Goal: Task Accomplishment & Management: Manage account settings

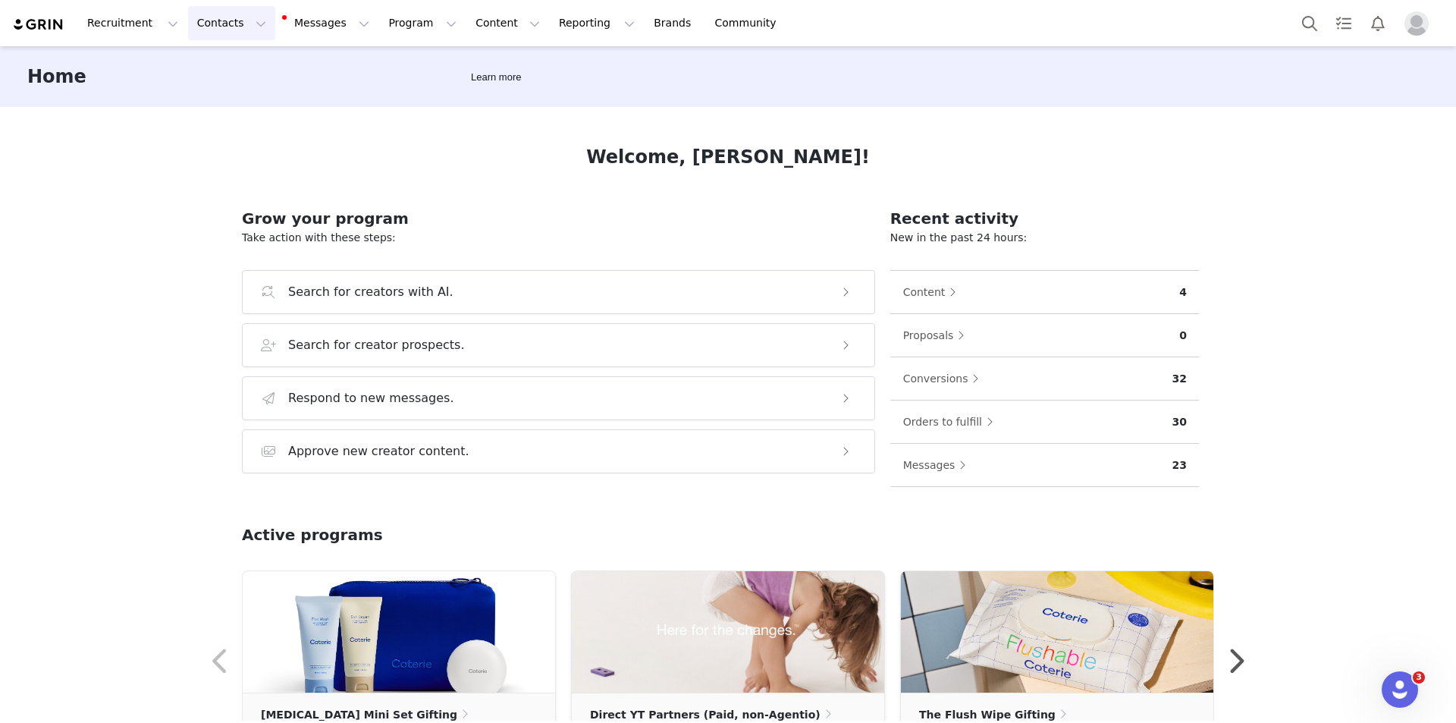
click at [194, 31] on button "Contacts Contacts" at bounding box center [231, 23] width 87 height 34
click at [187, 67] on p "Creators" at bounding box center [209, 67] width 46 height 16
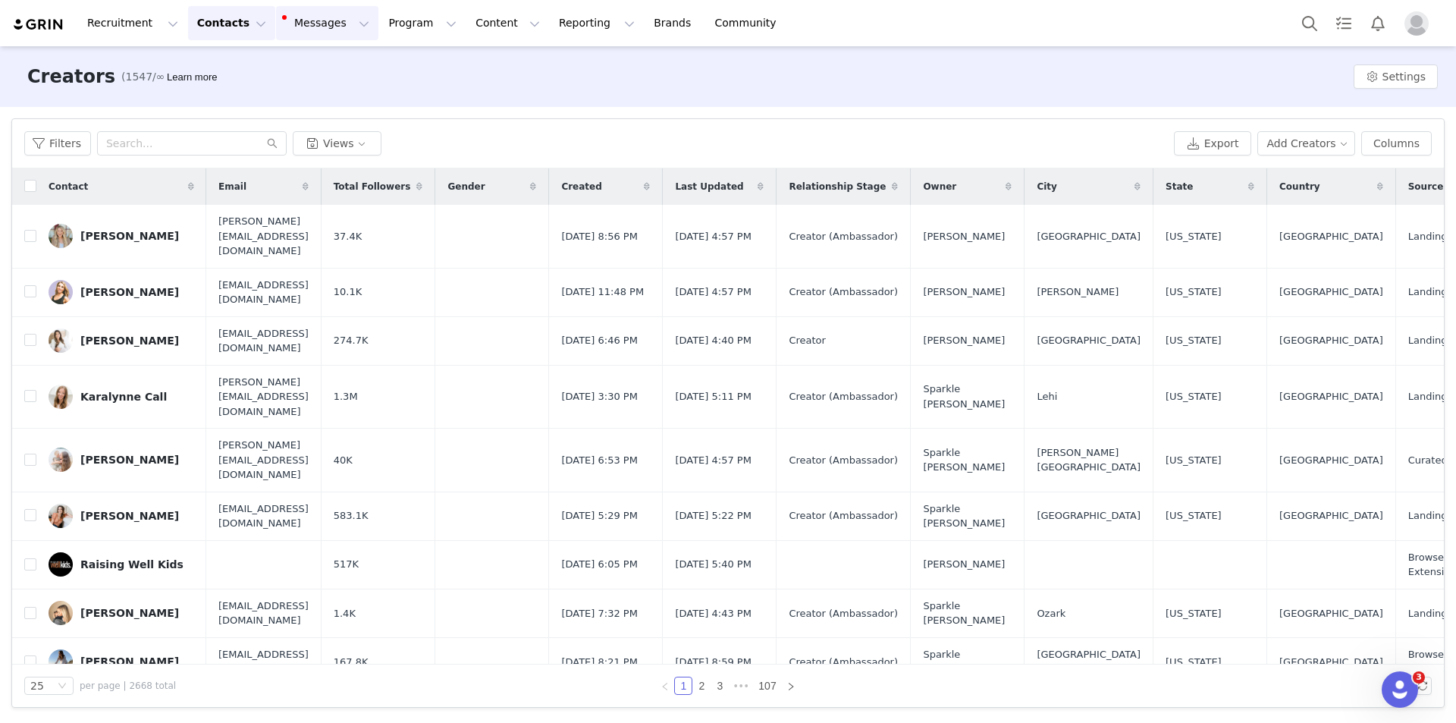
click at [302, 30] on button "Messages Messages" at bounding box center [327, 23] width 102 height 34
click at [314, 148] on div "Sequences" at bounding box center [311, 151] width 102 height 16
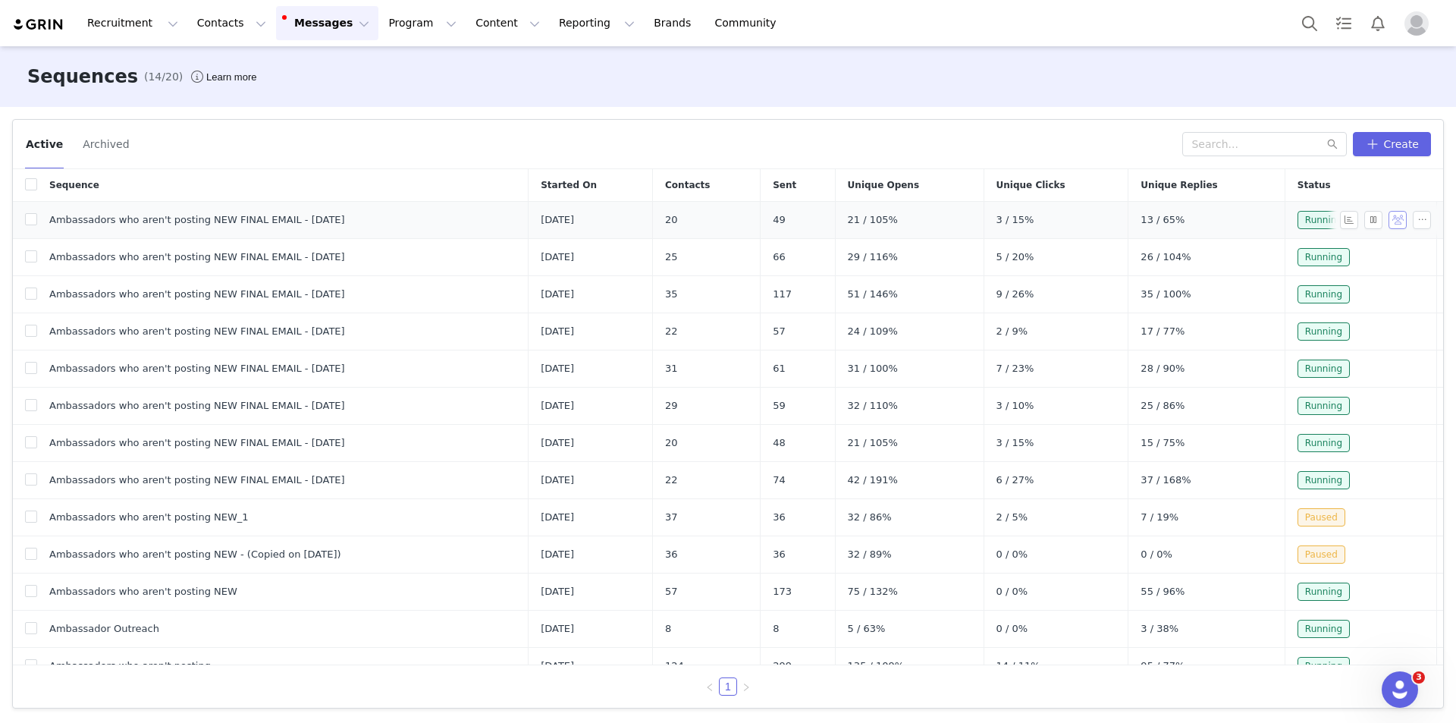
click at [1389, 218] on button "button" at bounding box center [1398, 220] width 18 height 18
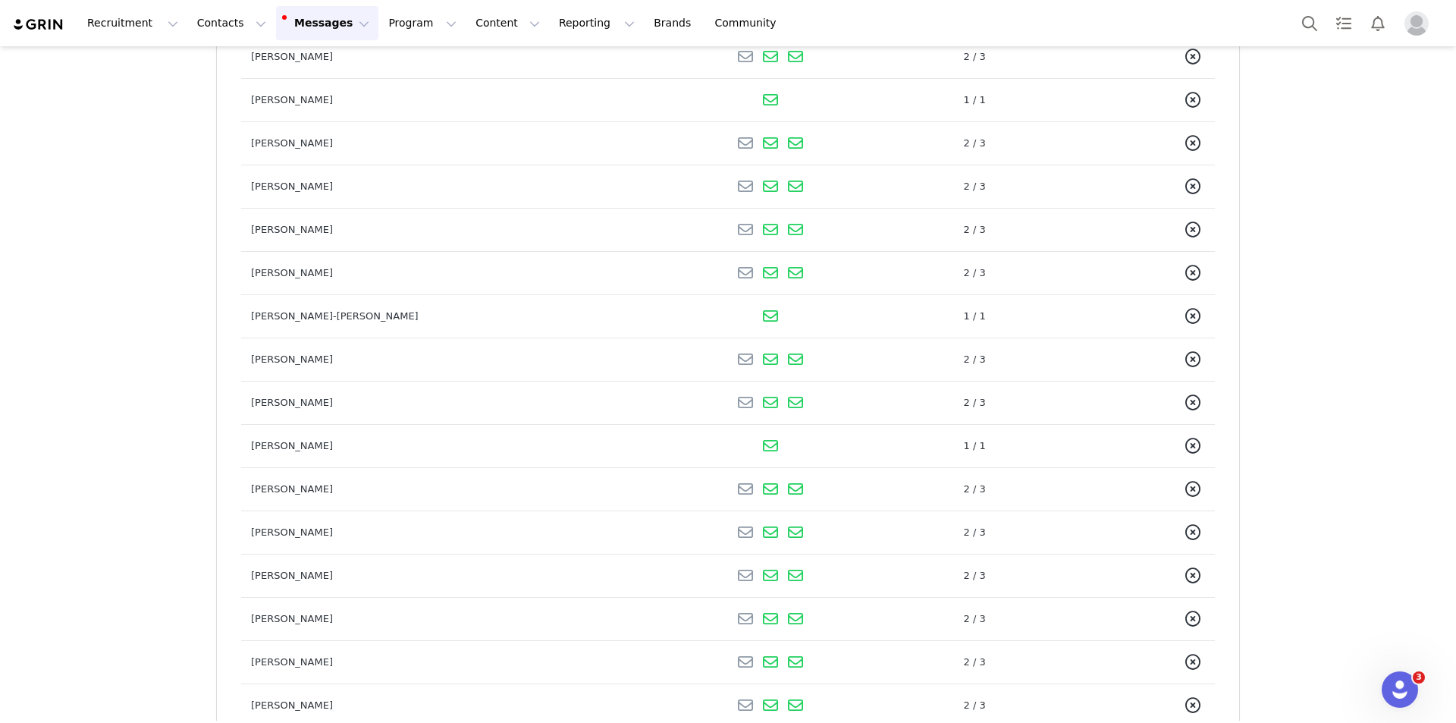
scroll to position [455, 0]
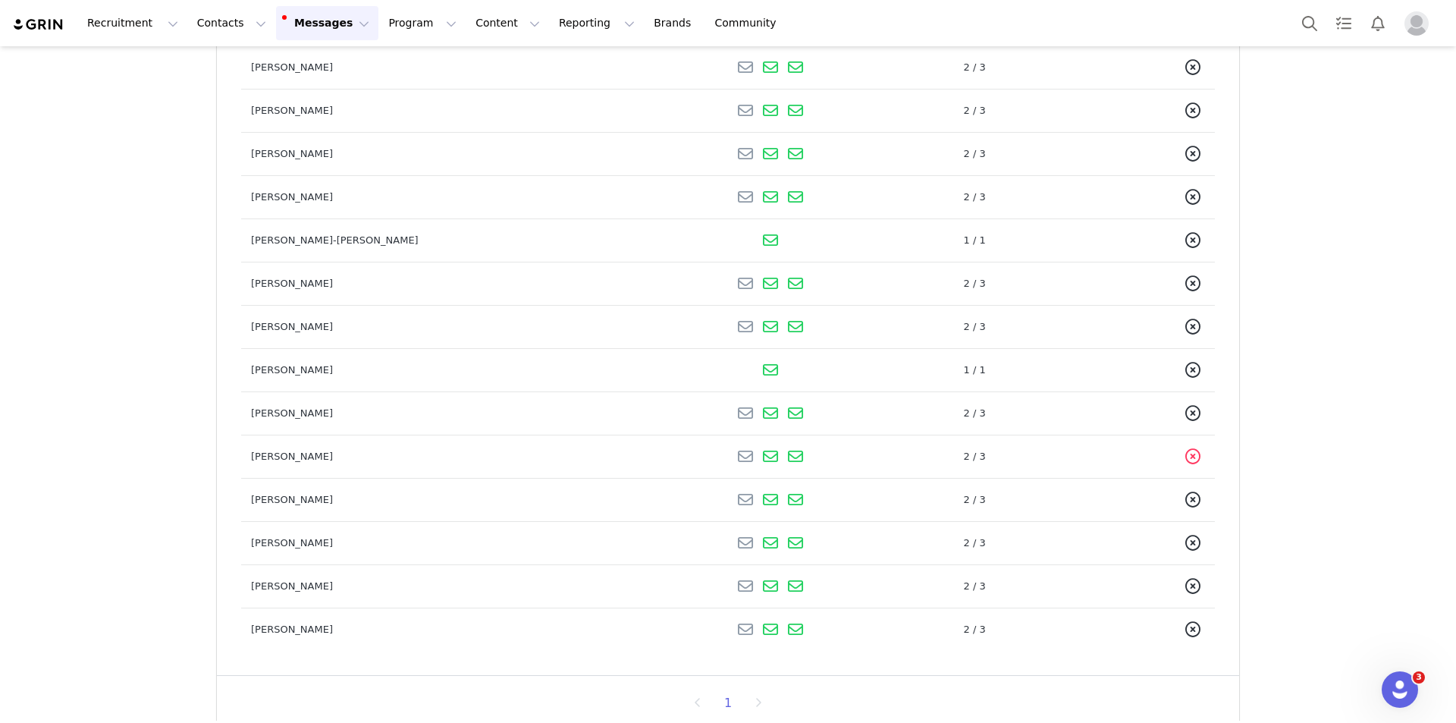
click at [1185, 454] on icon at bounding box center [1192, 456] width 15 height 15
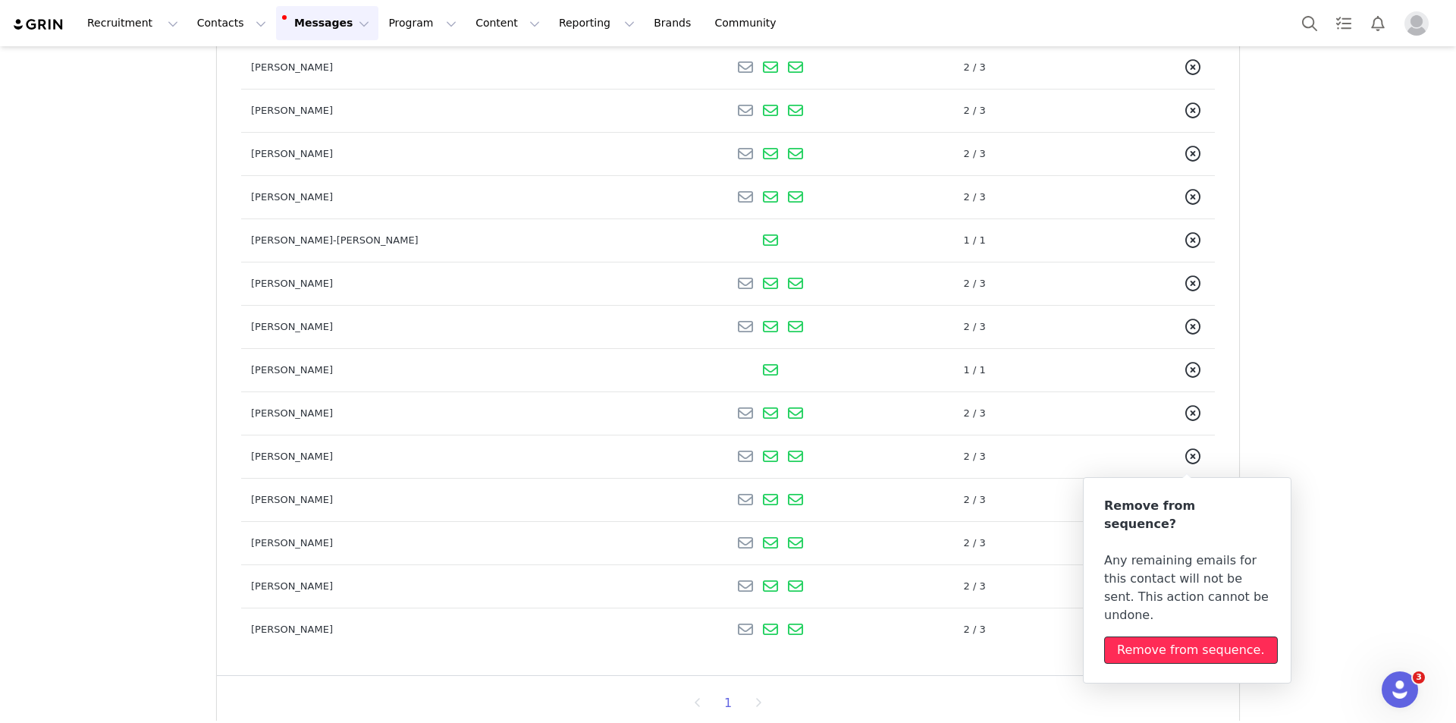
click at [1188, 641] on div "Remove from sequence." at bounding box center [1191, 650] width 148 height 18
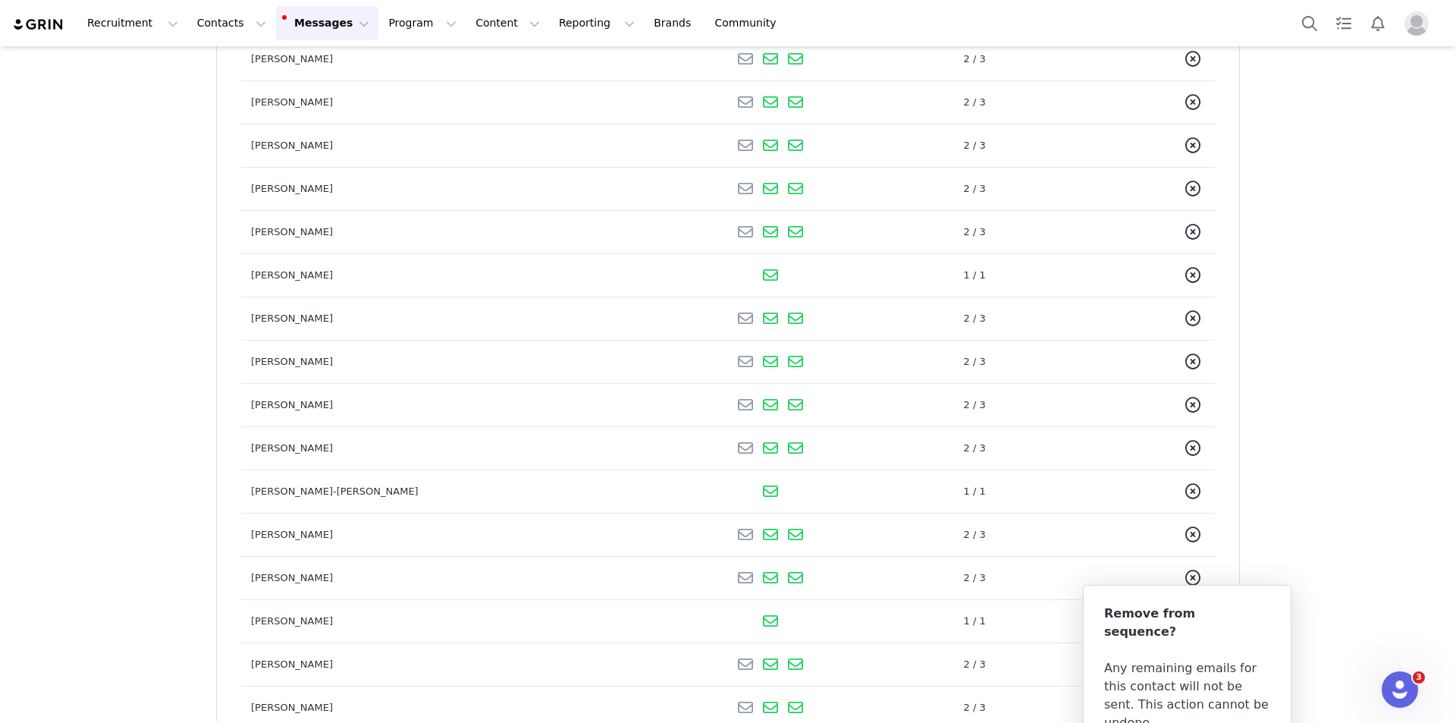
scroll to position [130, 0]
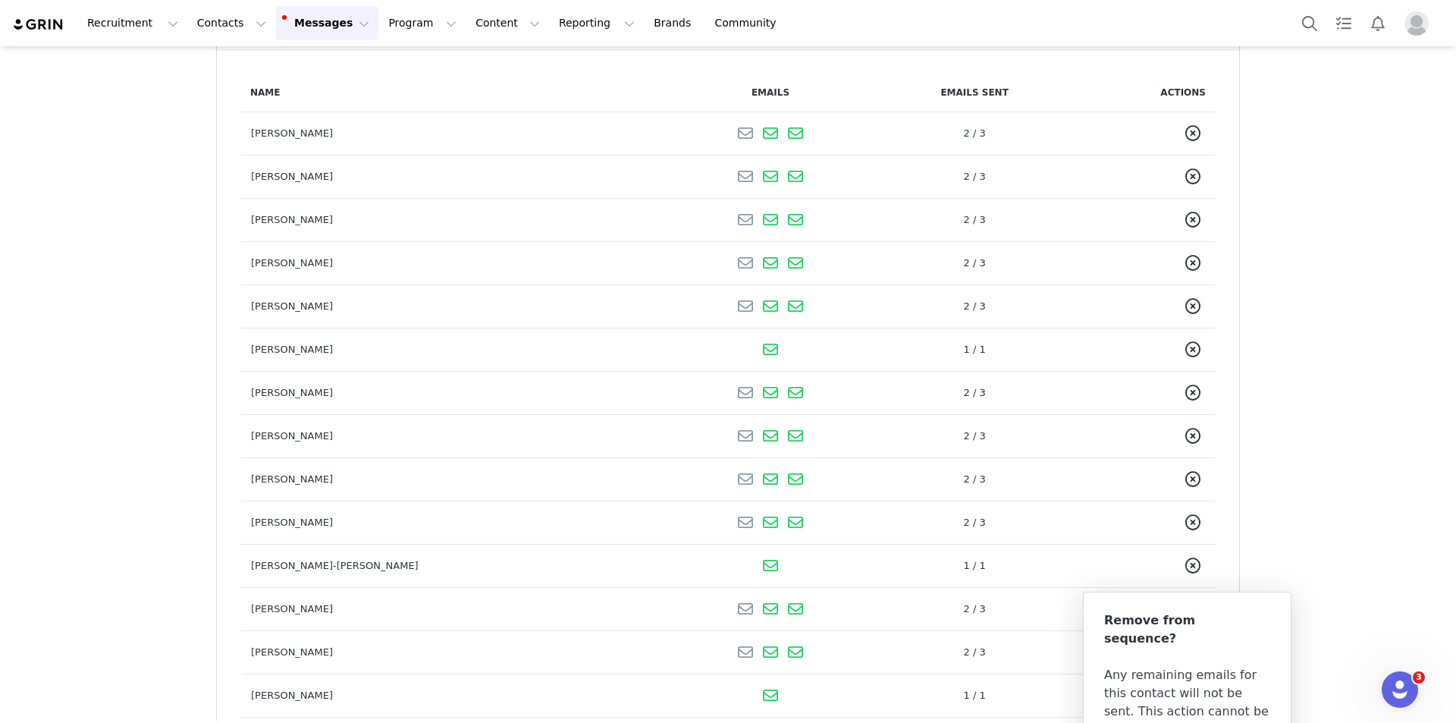
click at [142, 327] on div "Sequences Ambassadors who aren't posting NEW FINAL EMAIL - September 2025 Conta…" at bounding box center [728, 470] width 1456 height 1107
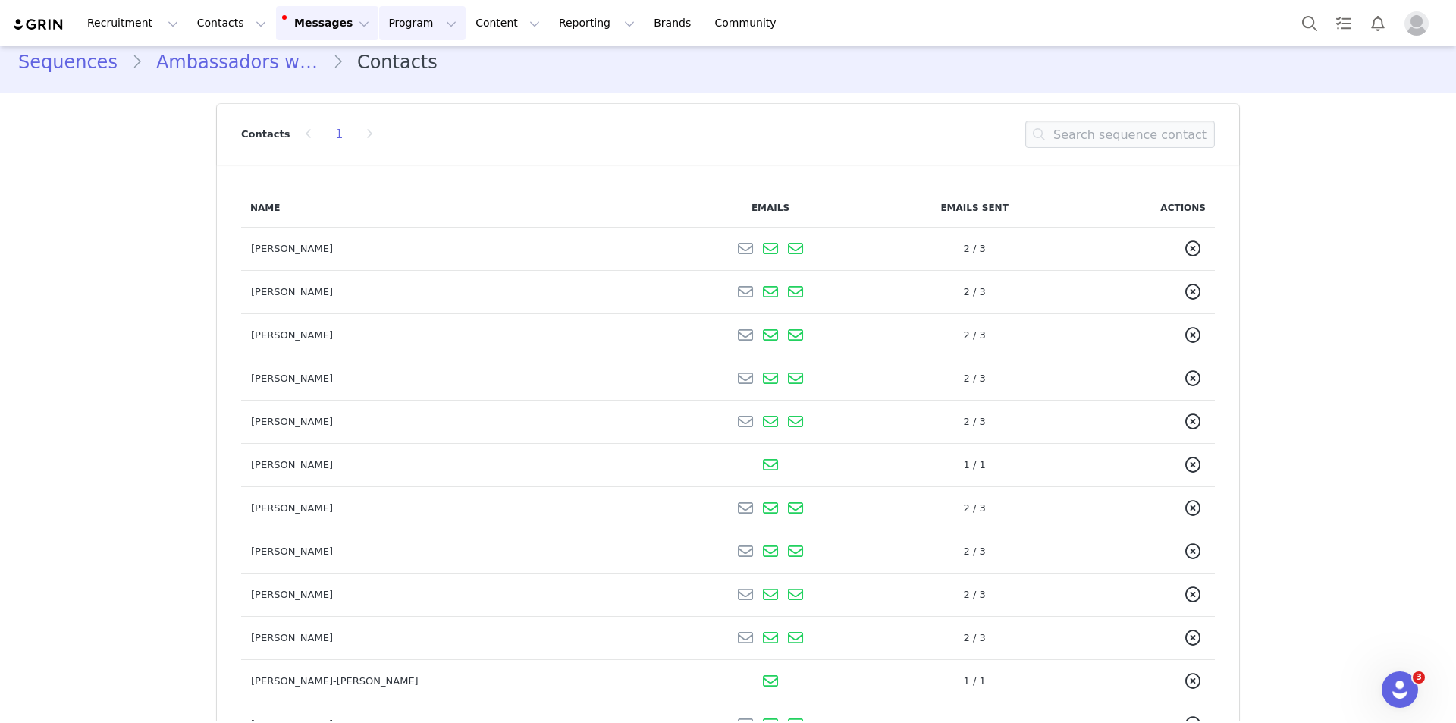
scroll to position [0, 0]
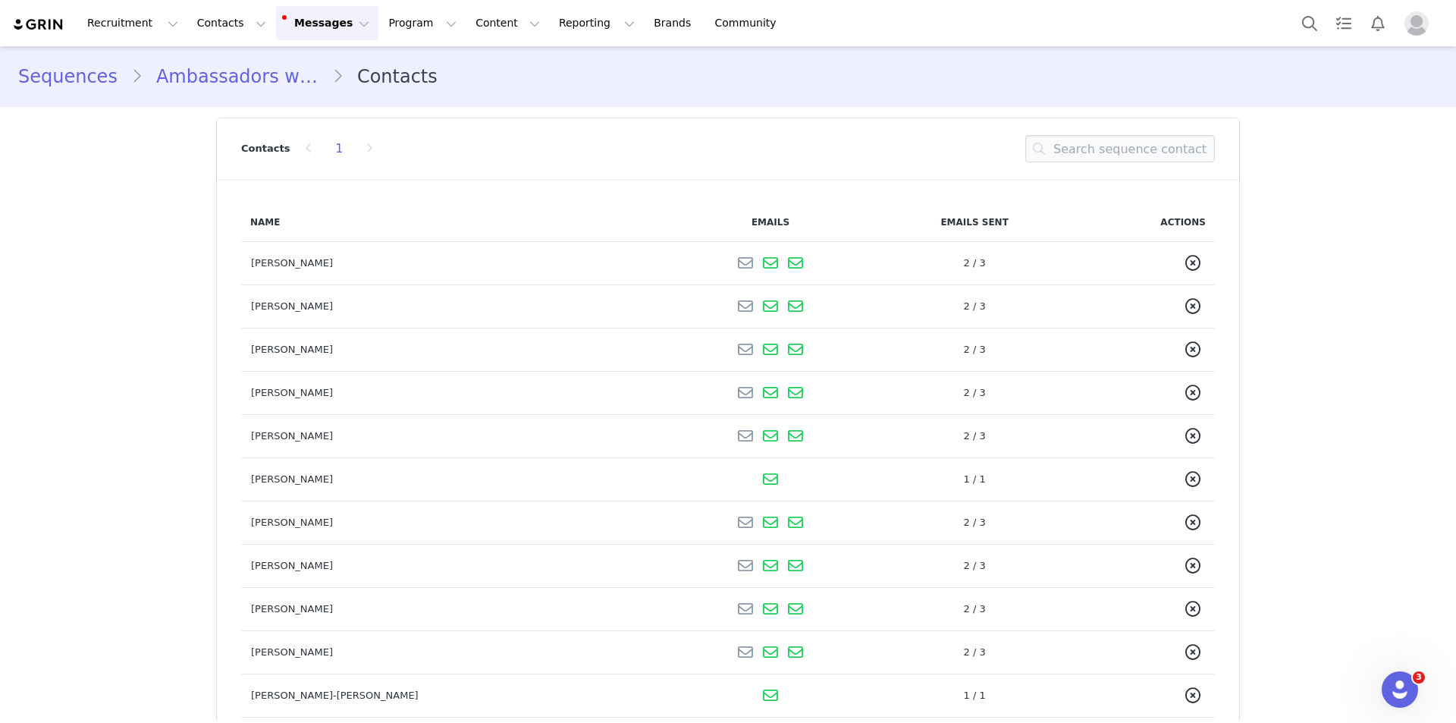
click at [317, 29] on button "Messages Messages" at bounding box center [327, 23] width 102 height 34
click at [184, 40] on div "Recruitment Recruitment Creator Search Curated Lists Landing Pages Web Extensio…" at bounding box center [728, 23] width 1456 height 46
click at [212, 30] on button "Contacts Contacts" at bounding box center [231, 23] width 87 height 34
click at [223, 72] on p "Creators" at bounding box center [209, 67] width 46 height 16
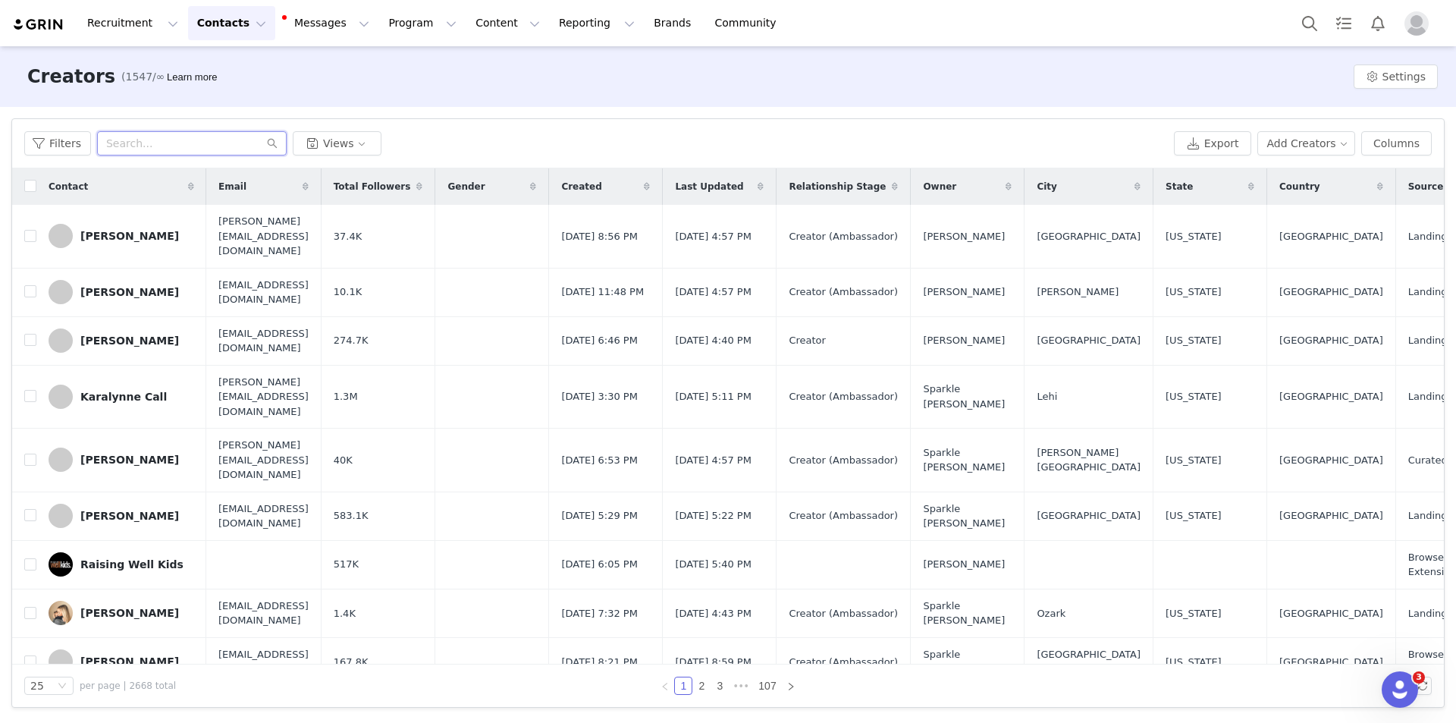
click at [206, 146] on input "text" at bounding box center [192, 143] width 190 height 24
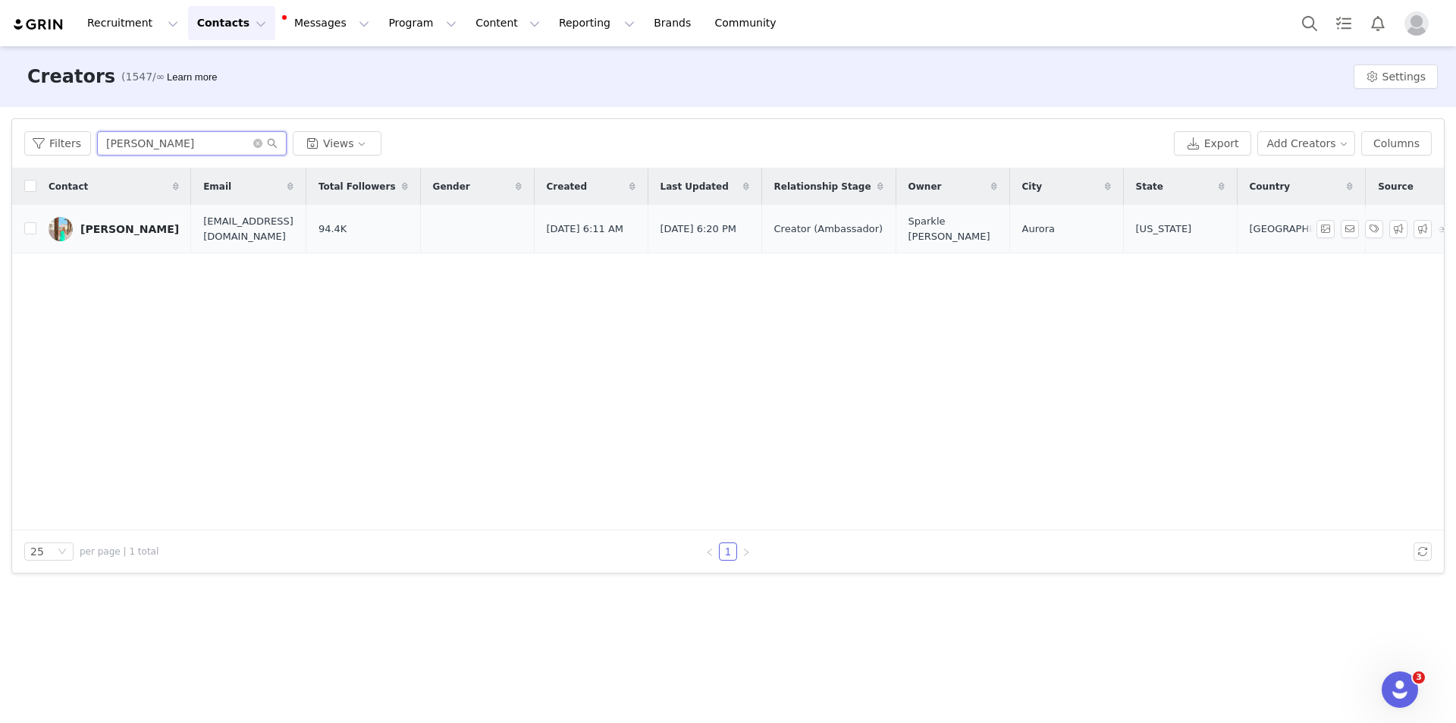
type input "[PERSON_NAME]"
click at [123, 230] on div "[PERSON_NAME]" at bounding box center [129, 229] width 99 height 12
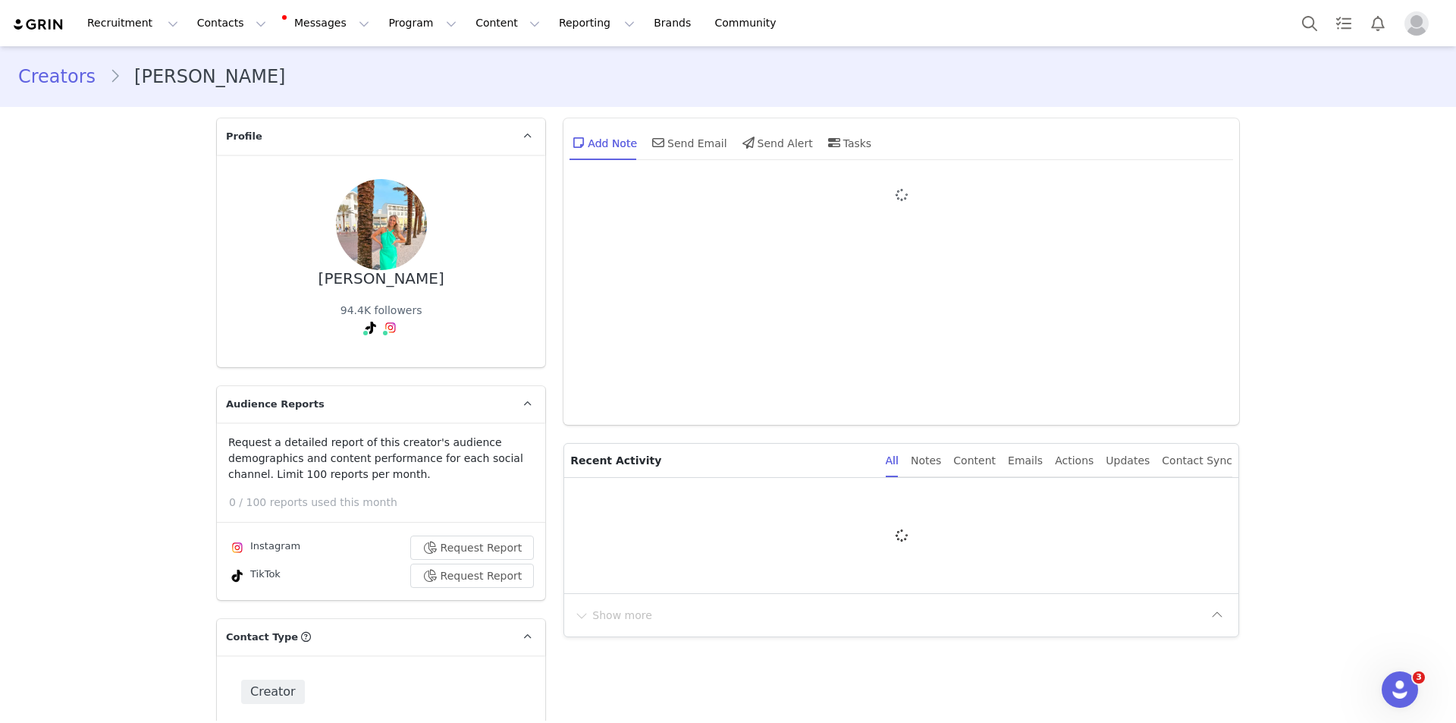
type input "+1 ([GEOGRAPHIC_DATA])"
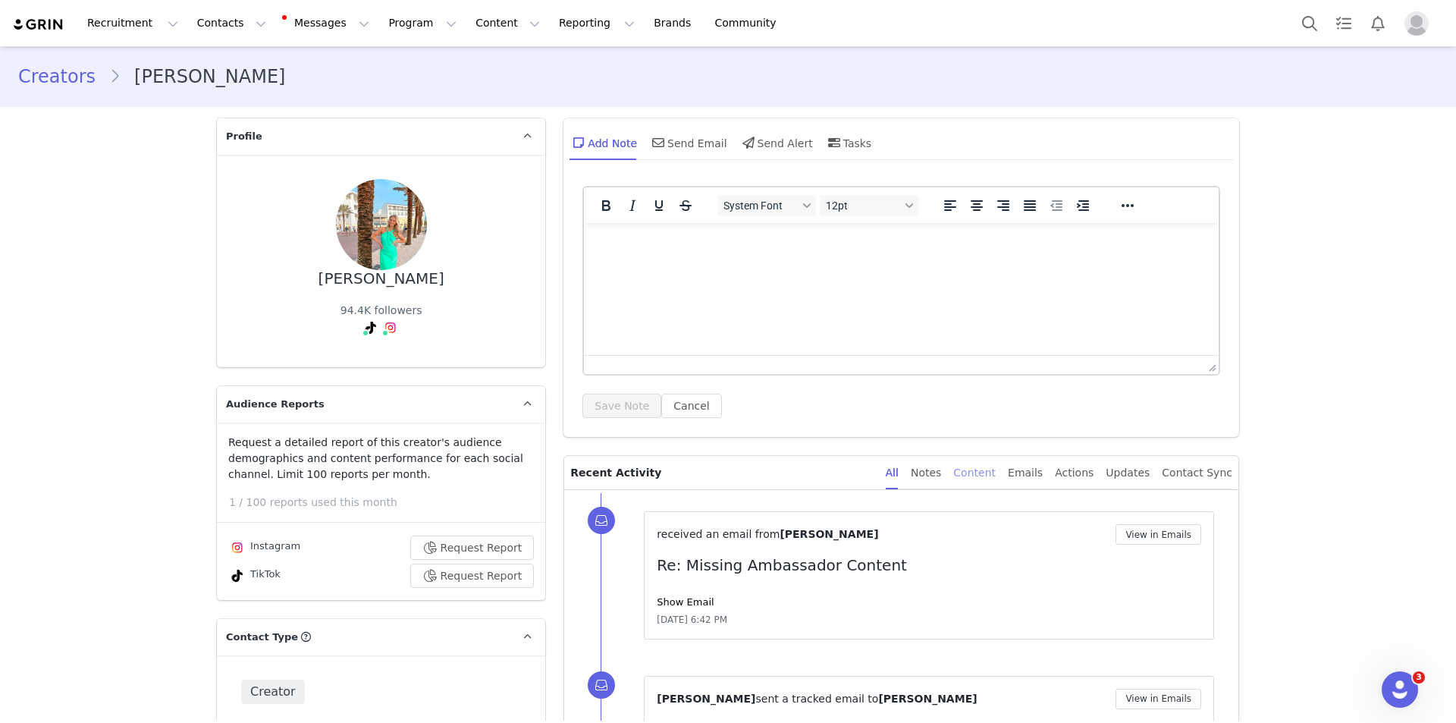
drag, startPoint x: 992, startPoint y: 491, endPoint x: 993, endPoint y: 477, distance: 13.7
click at [993, 476] on div "Content" at bounding box center [974, 473] width 42 height 34
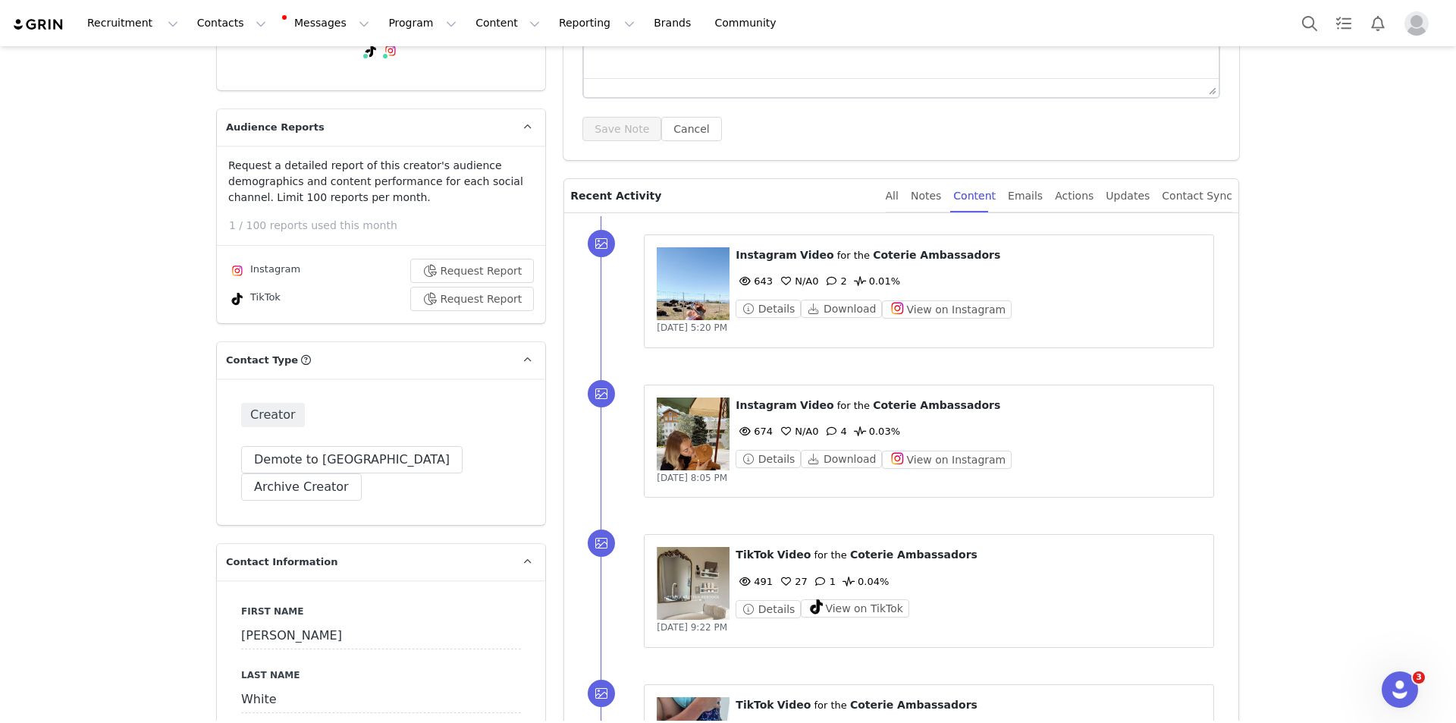
scroll to position [303, 0]
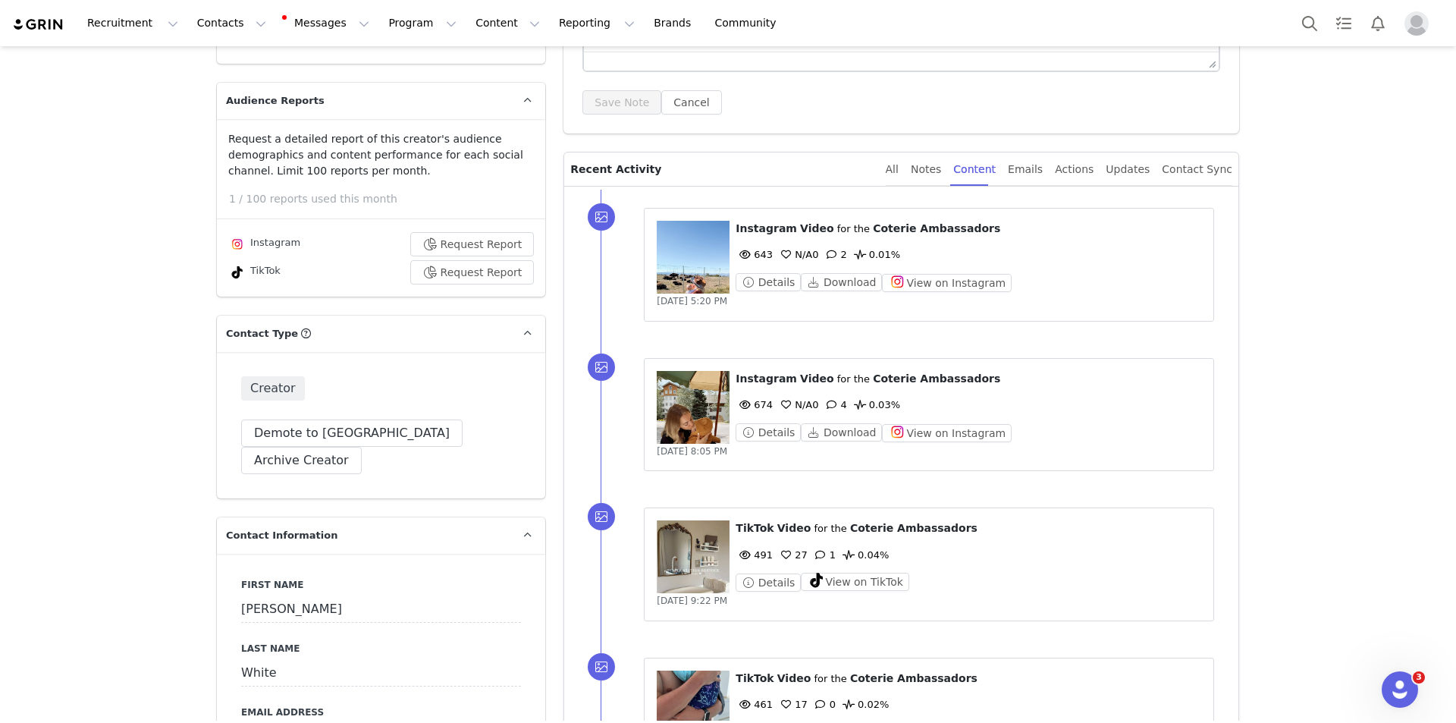
click at [678, 400] on figure at bounding box center [693, 407] width 73 height 73
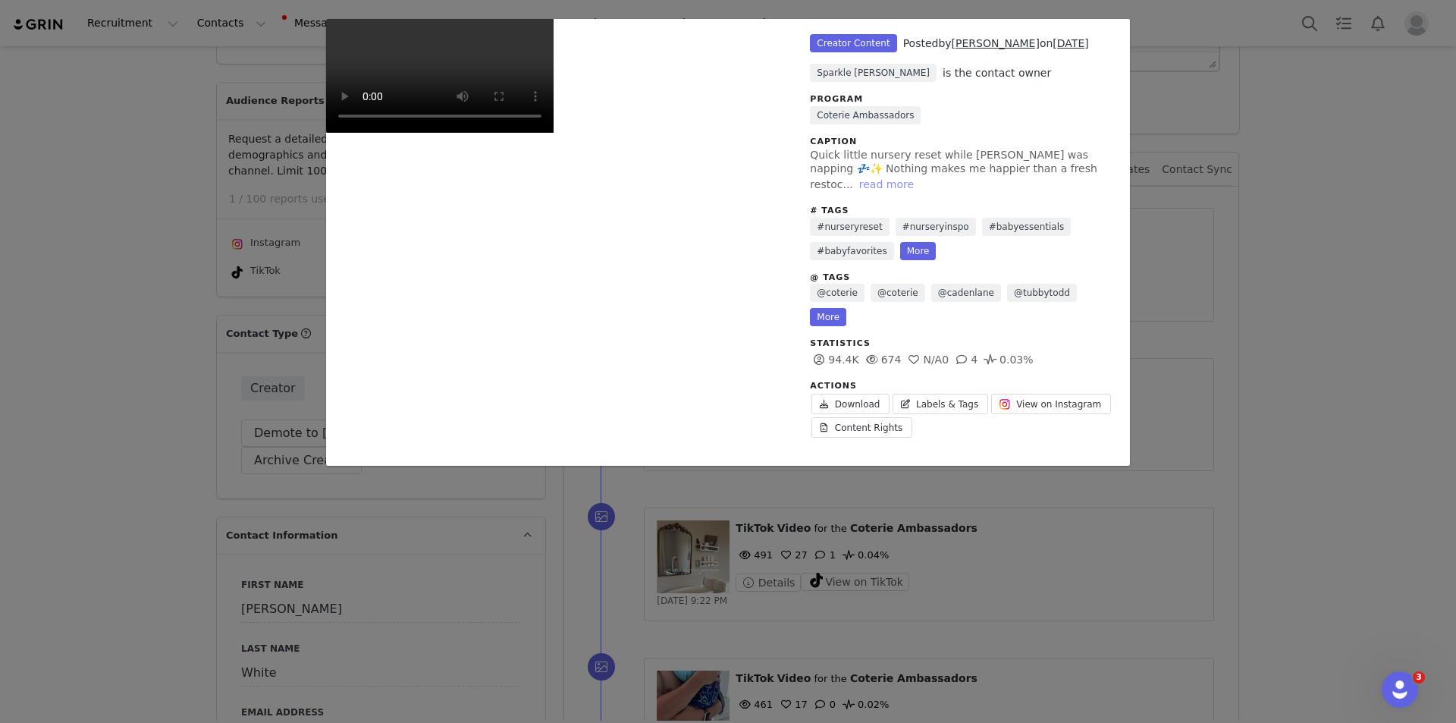
click at [920, 175] on button "read more" at bounding box center [886, 184] width 67 height 18
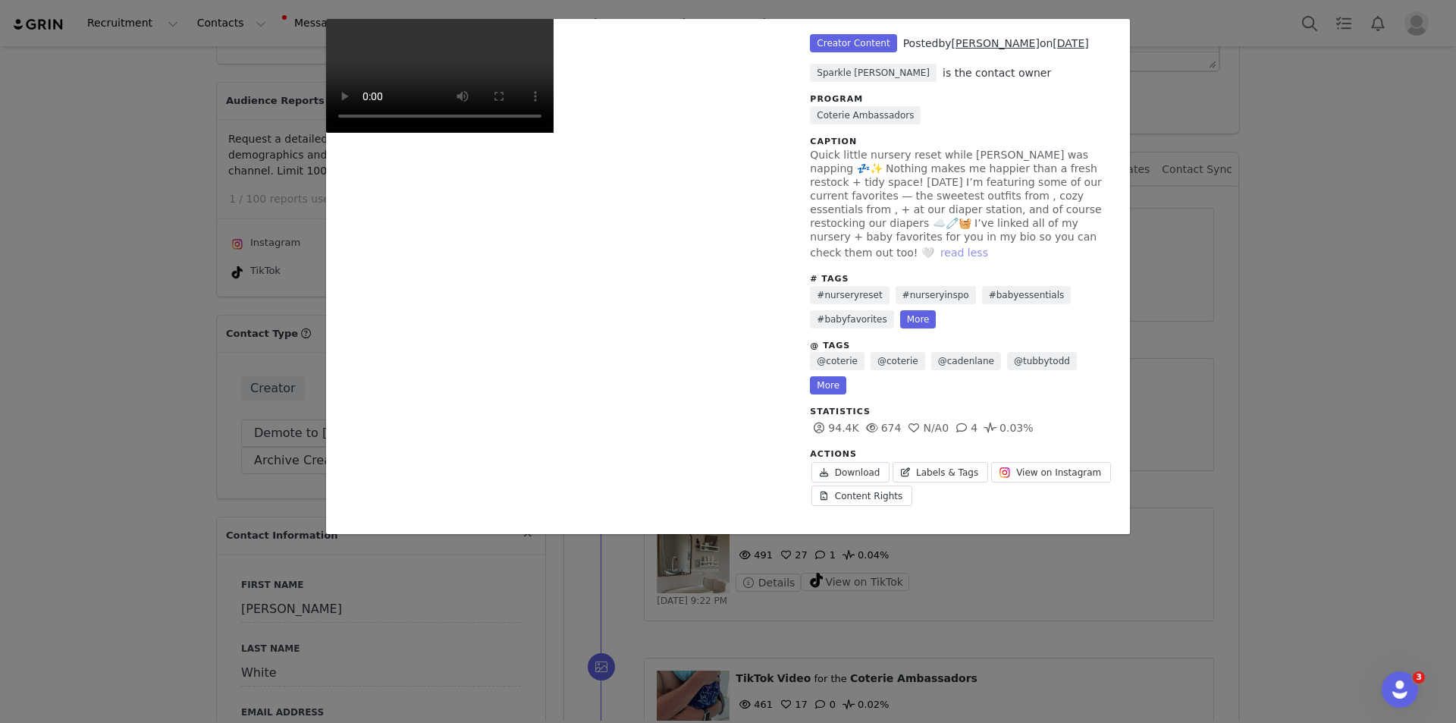
scroll to position [16, 0]
click at [1291, 433] on div "Unlabeled Creator Content Posted by Olivia White on Sep 23, 2025 Sparkle Gibson…" at bounding box center [728, 361] width 1456 height 723
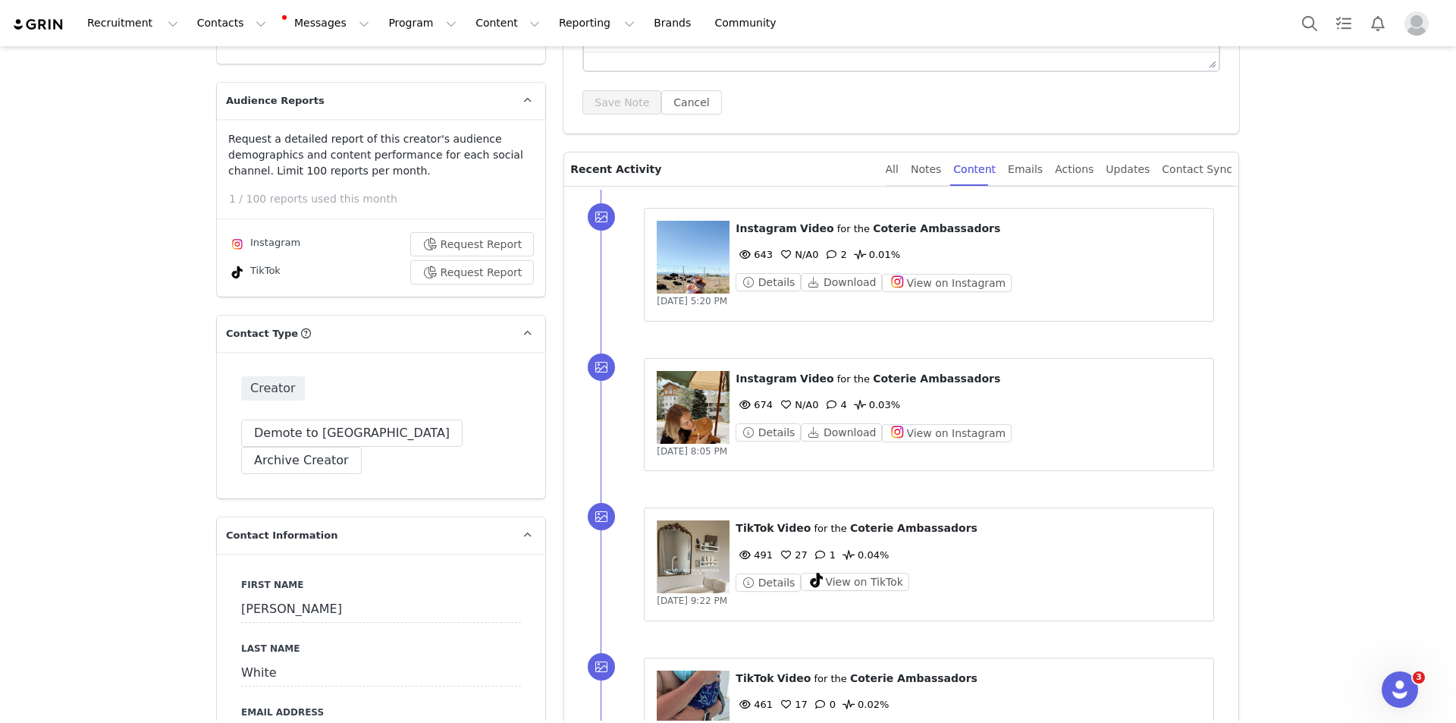
click at [697, 265] on figure at bounding box center [693, 257] width 73 height 73
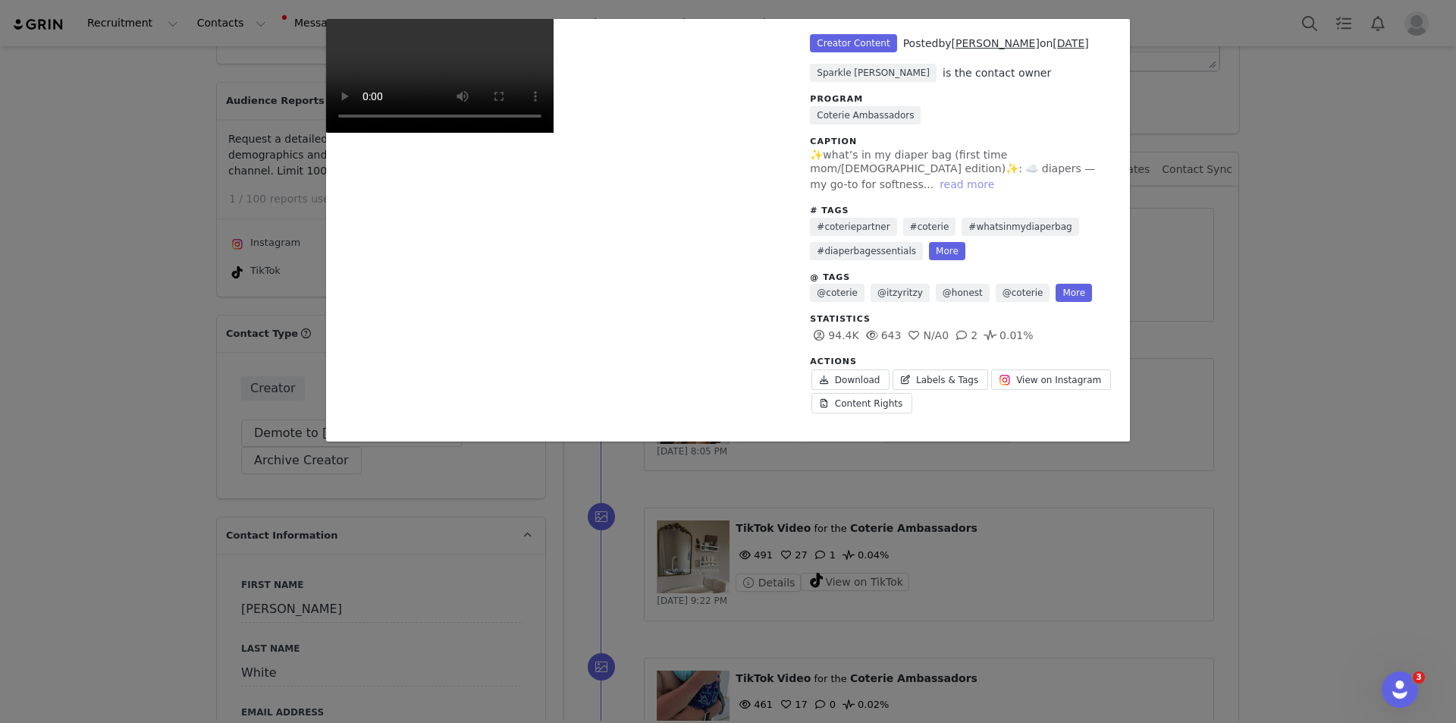
click at [1000, 175] on button "read more" at bounding box center [967, 184] width 67 height 18
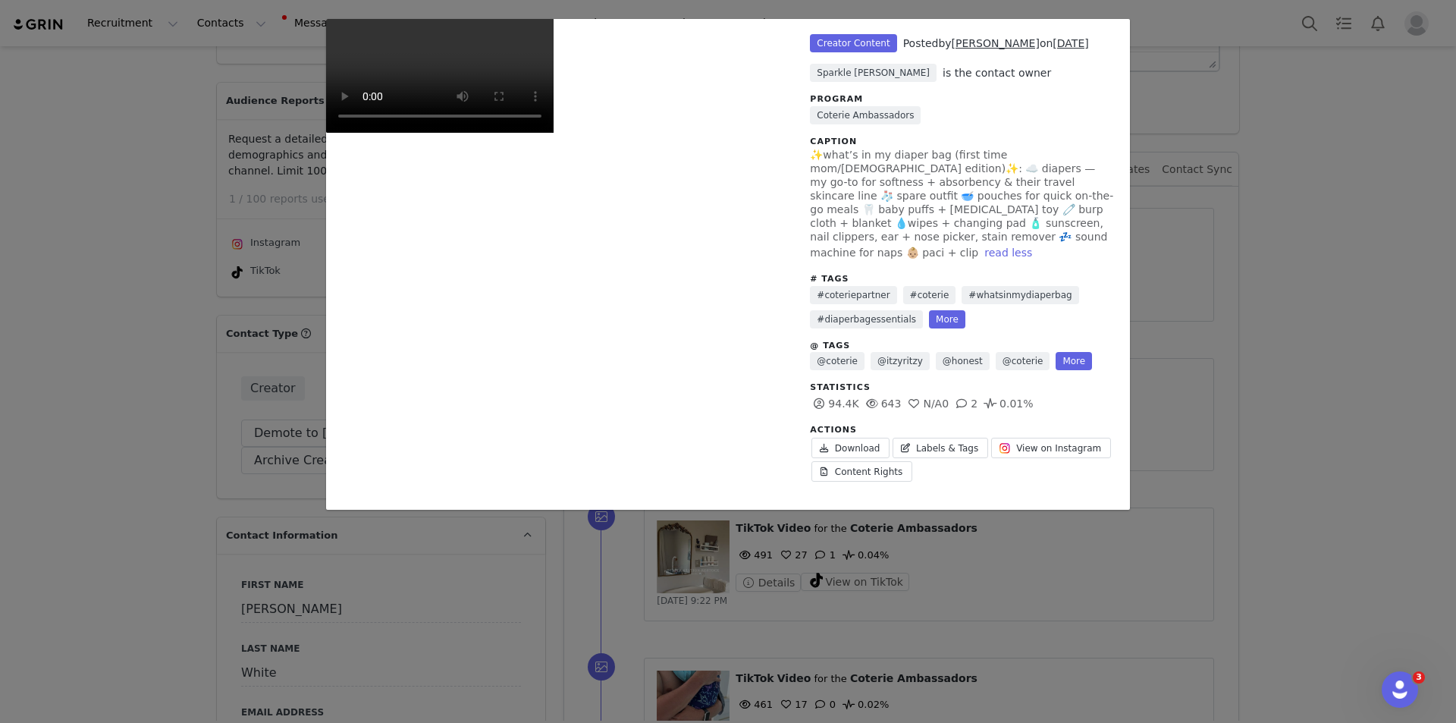
click at [554, 133] on video "Unlabeled" at bounding box center [440, 76] width 228 height 114
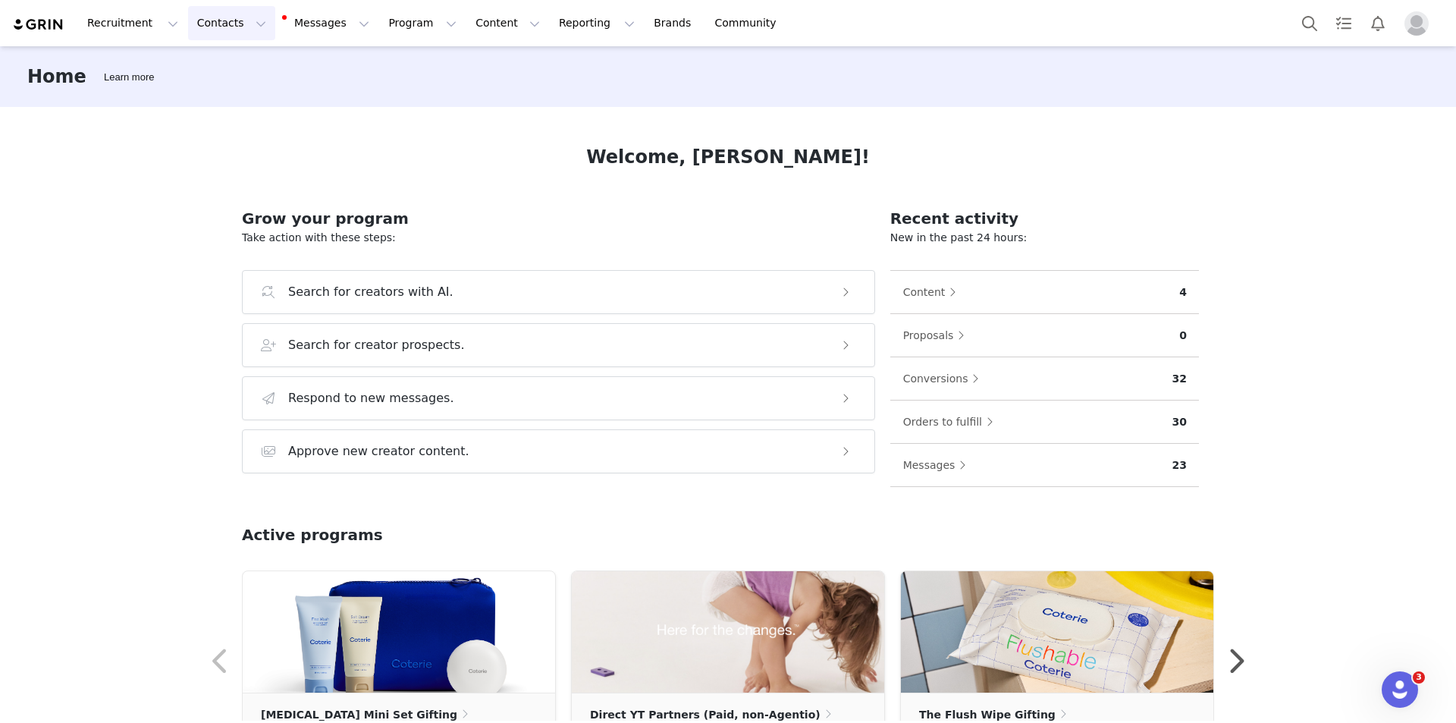
click at [223, 28] on button "Contacts Contacts" at bounding box center [231, 23] width 87 height 34
click at [479, 20] on button "Content Content" at bounding box center [507, 23] width 83 height 34
drag, startPoint x: 278, startPoint y: 171, endPoint x: 285, endPoint y: 106, distance: 64.8
click at [281, 168] on div "Welcome, [PERSON_NAME]! Grow your program Take action with these steps: Search …" at bounding box center [728, 414] width 1045 height 614
click at [188, 27] on button "Contacts Contacts" at bounding box center [231, 23] width 87 height 34
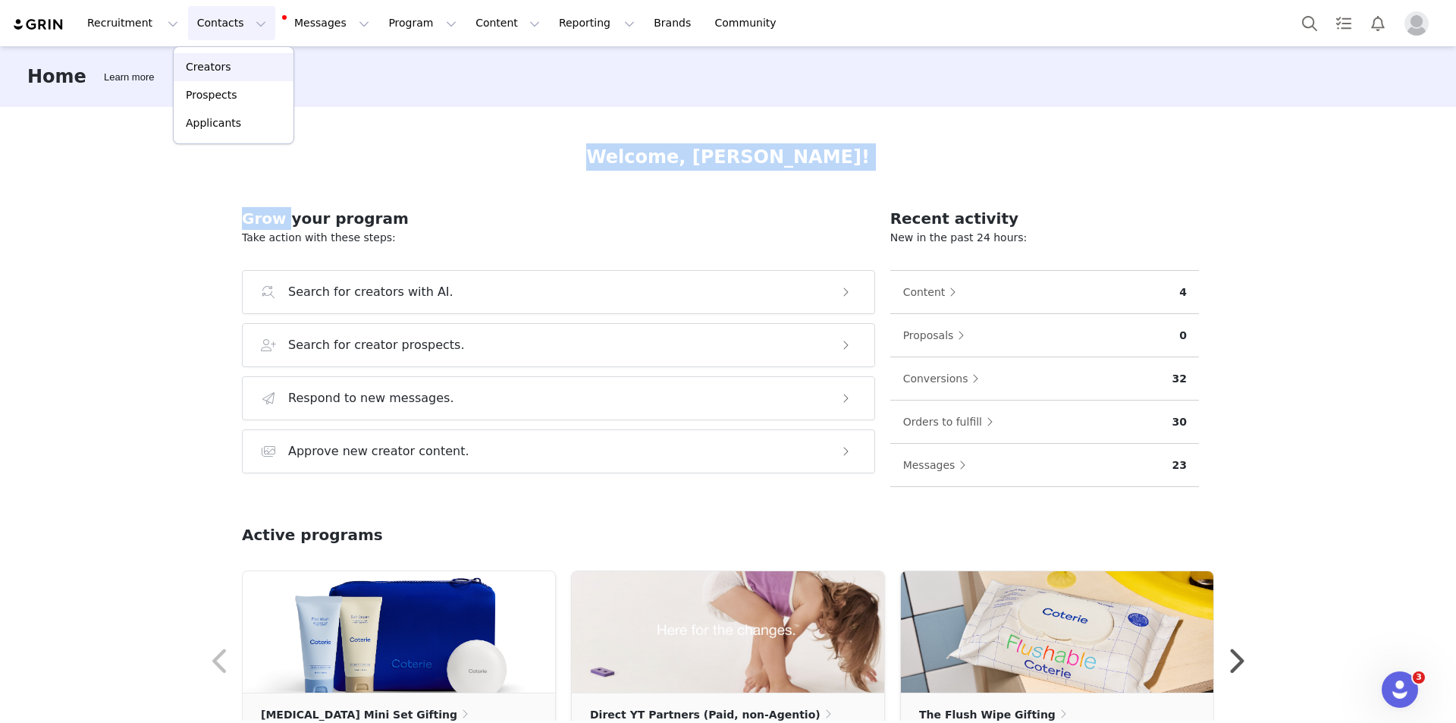
click at [247, 71] on div "Creators" at bounding box center [234, 67] width 102 height 16
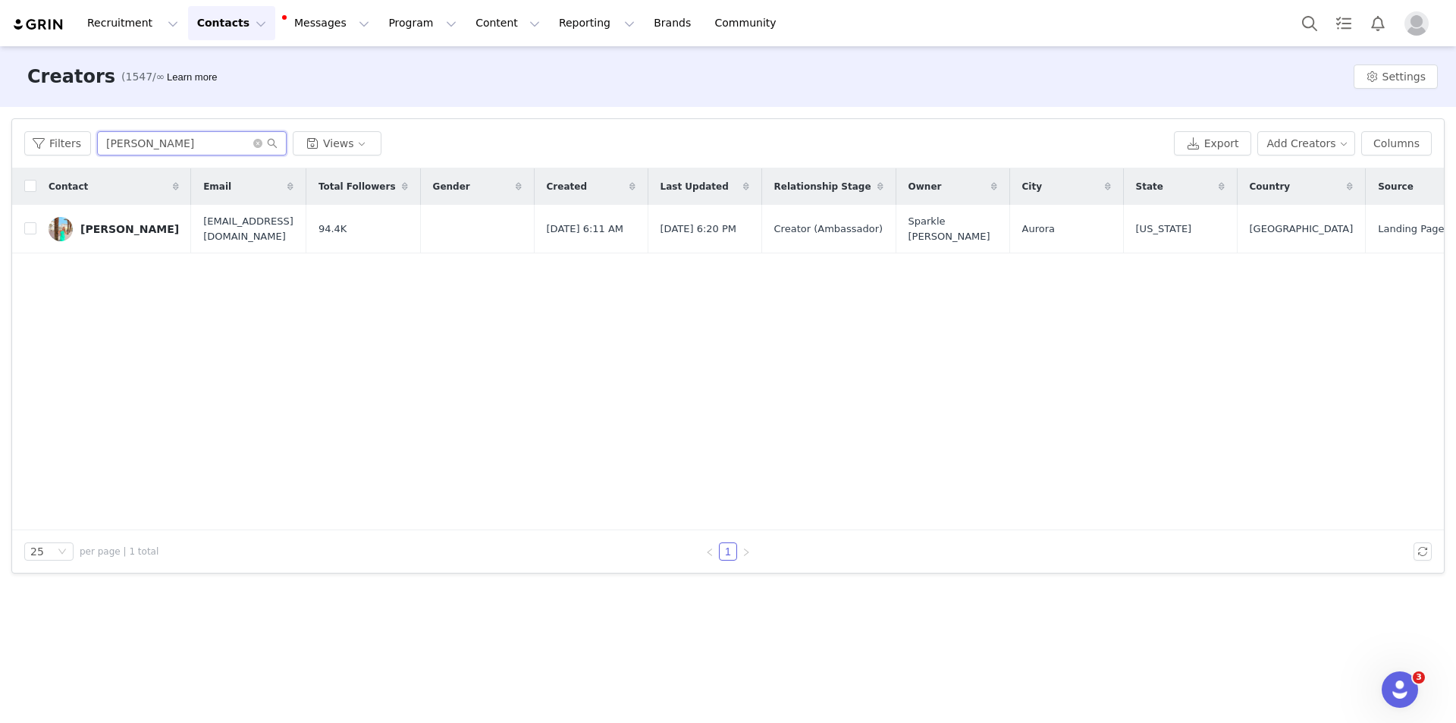
drag, startPoint x: 166, startPoint y: 145, endPoint x: 0, endPoint y: 102, distance: 171.4
click at [85, 123] on div "Filters [PERSON_NAME] Views Export Add Creators Columns" at bounding box center [728, 143] width 1432 height 49
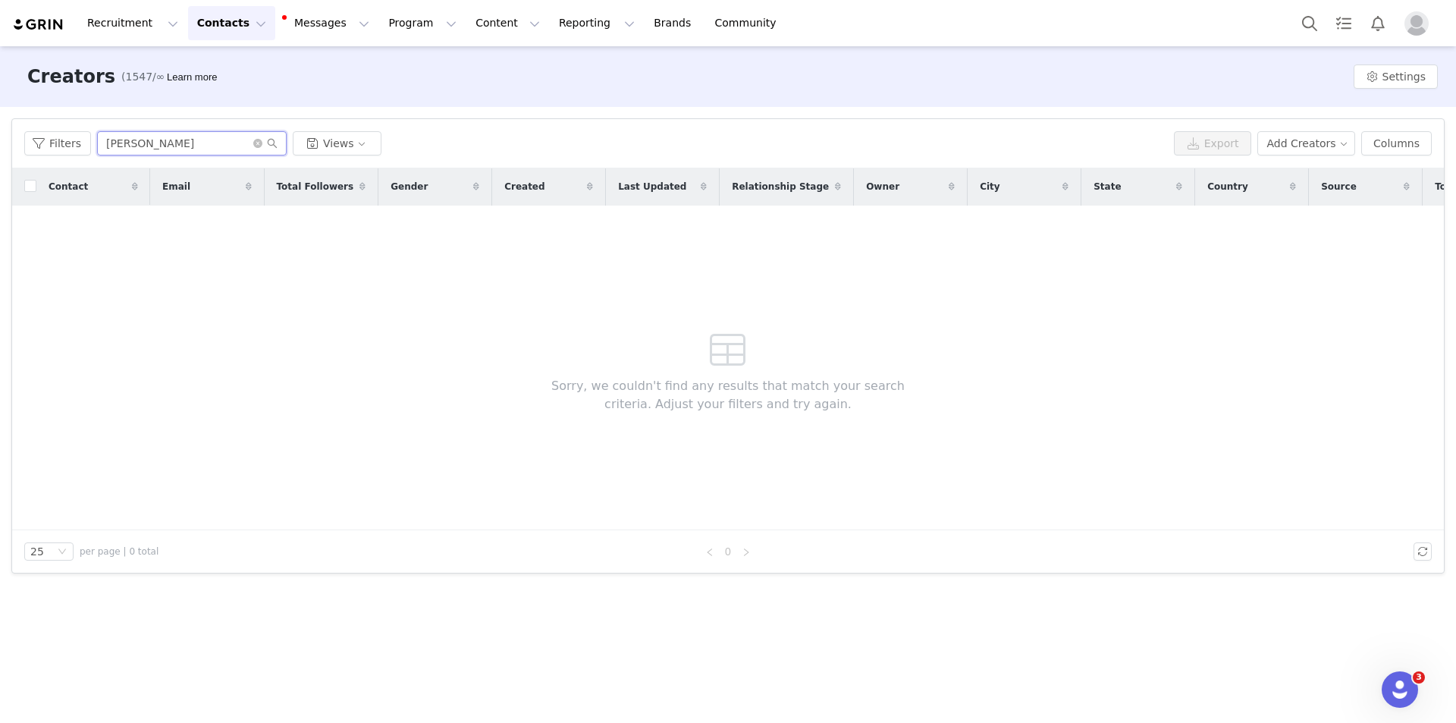
drag, startPoint x: 166, startPoint y: 150, endPoint x: 0, endPoint y: 132, distance: 167.1
click at [0, 132] on div "Filters Filter Logic And Or Archived Select Owner Select Contact Tag Select Rel…" at bounding box center [728, 346] width 1456 height 478
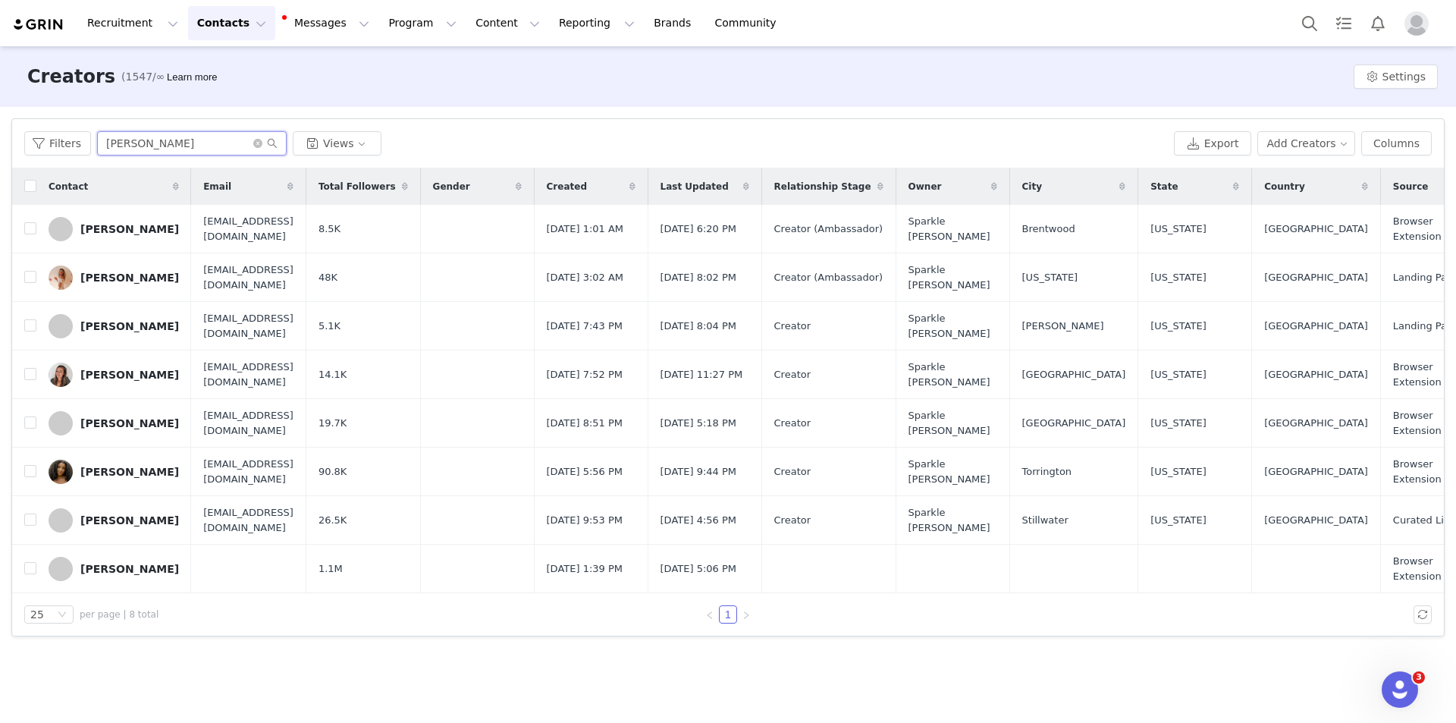
type input "[PERSON_NAME]"
click at [118, 231] on div "[PERSON_NAME]" at bounding box center [129, 229] width 99 height 12
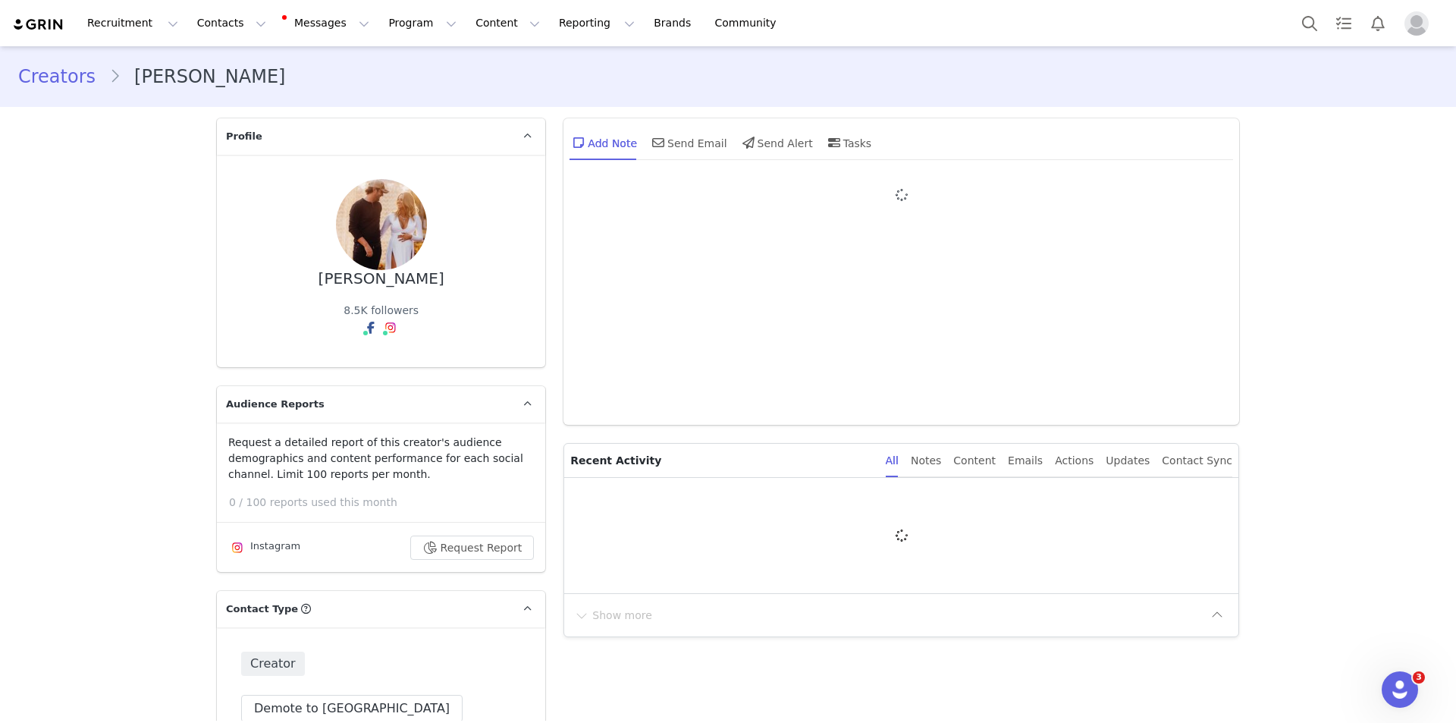
type input "+1 ([GEOGRAPHIC_DATA])"
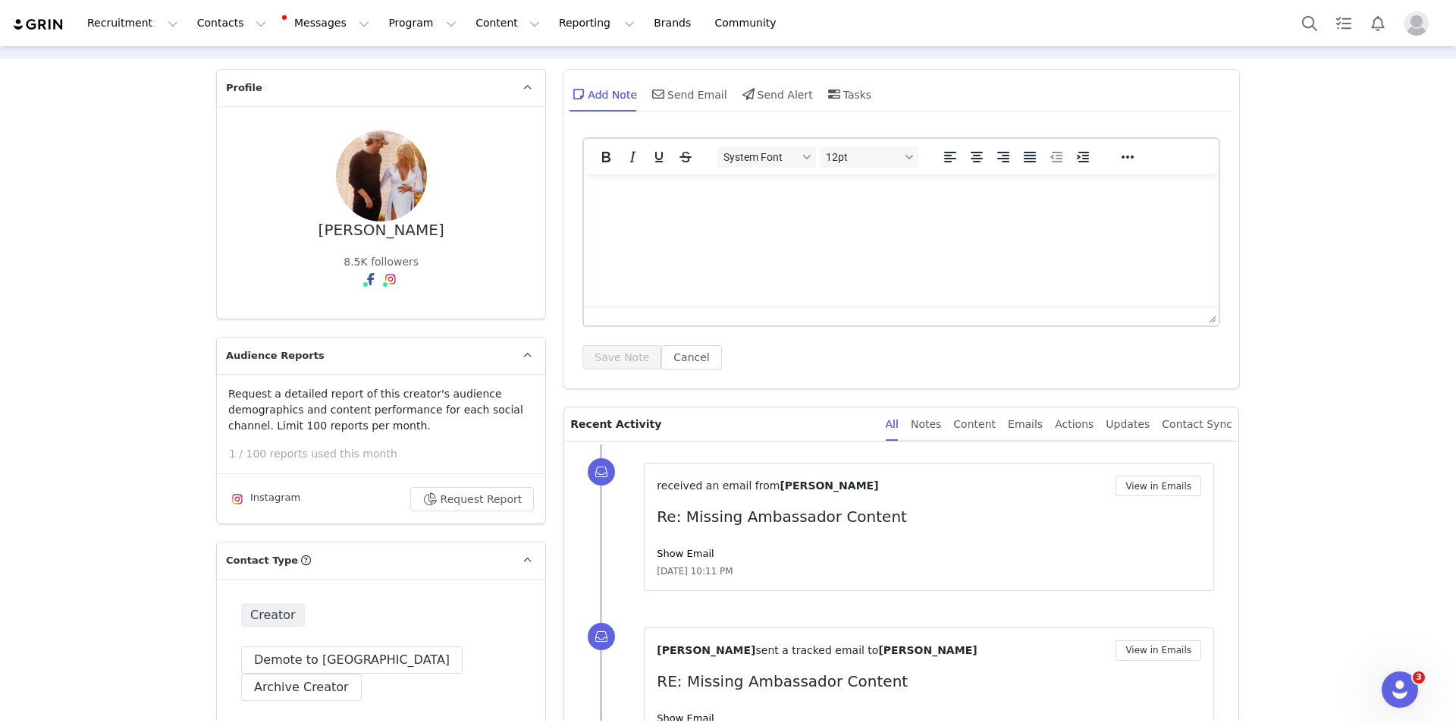
scroll to position [76, 0]
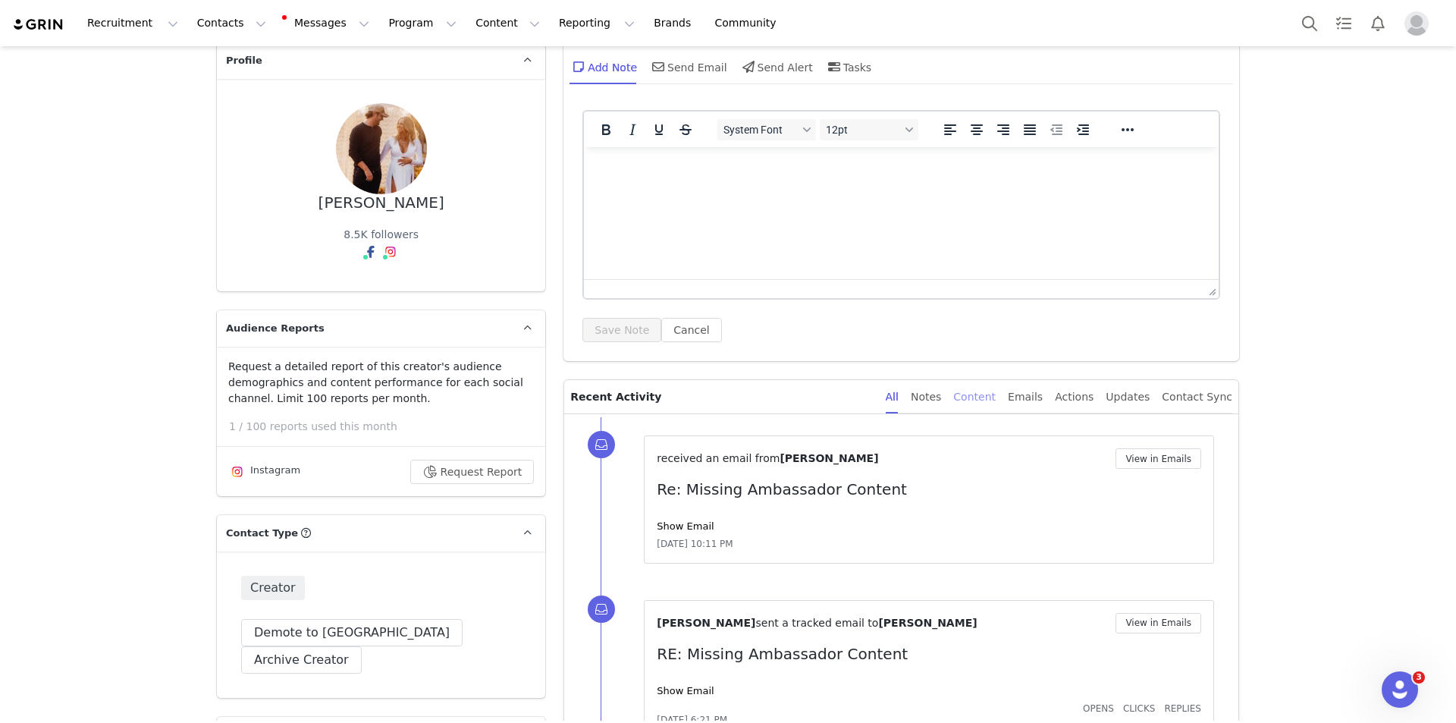
click at [980, 393] on div "Content" at bounding box center [974, 397] width 42 height 34
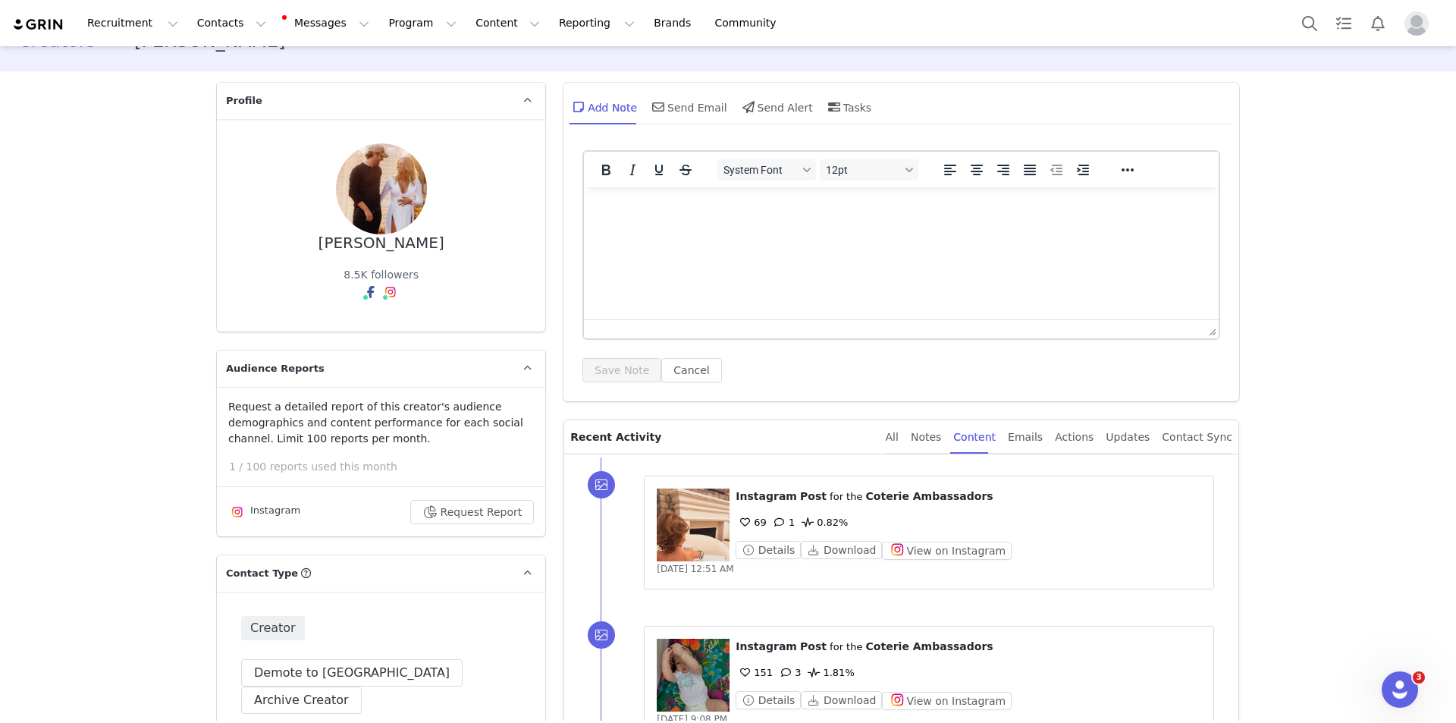
scroll to position [0, 0]
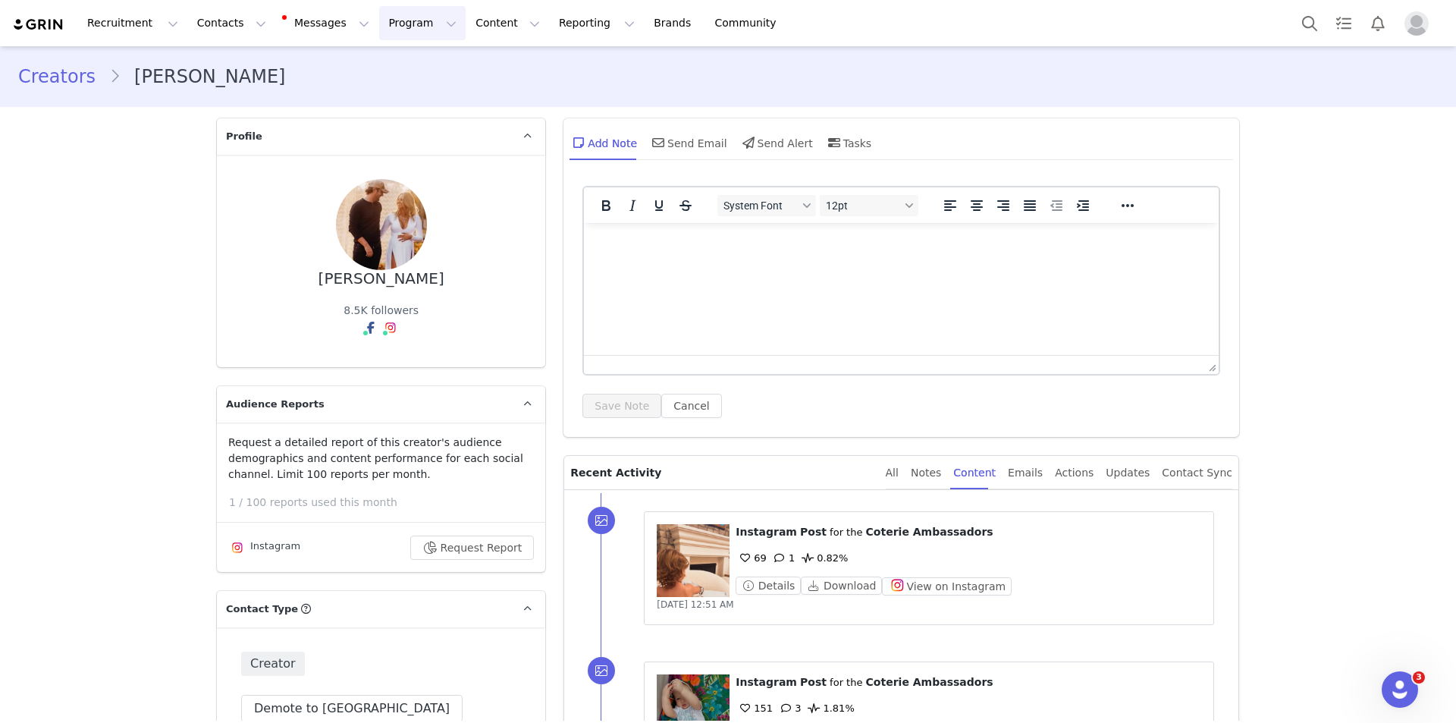
click at [413, 16] on button "Program Program" at bounding box center [422, 23] width 86 height 34
click at [405, 97] on p "Campaigns" at bounding box center [383, 95] width 59 height 16
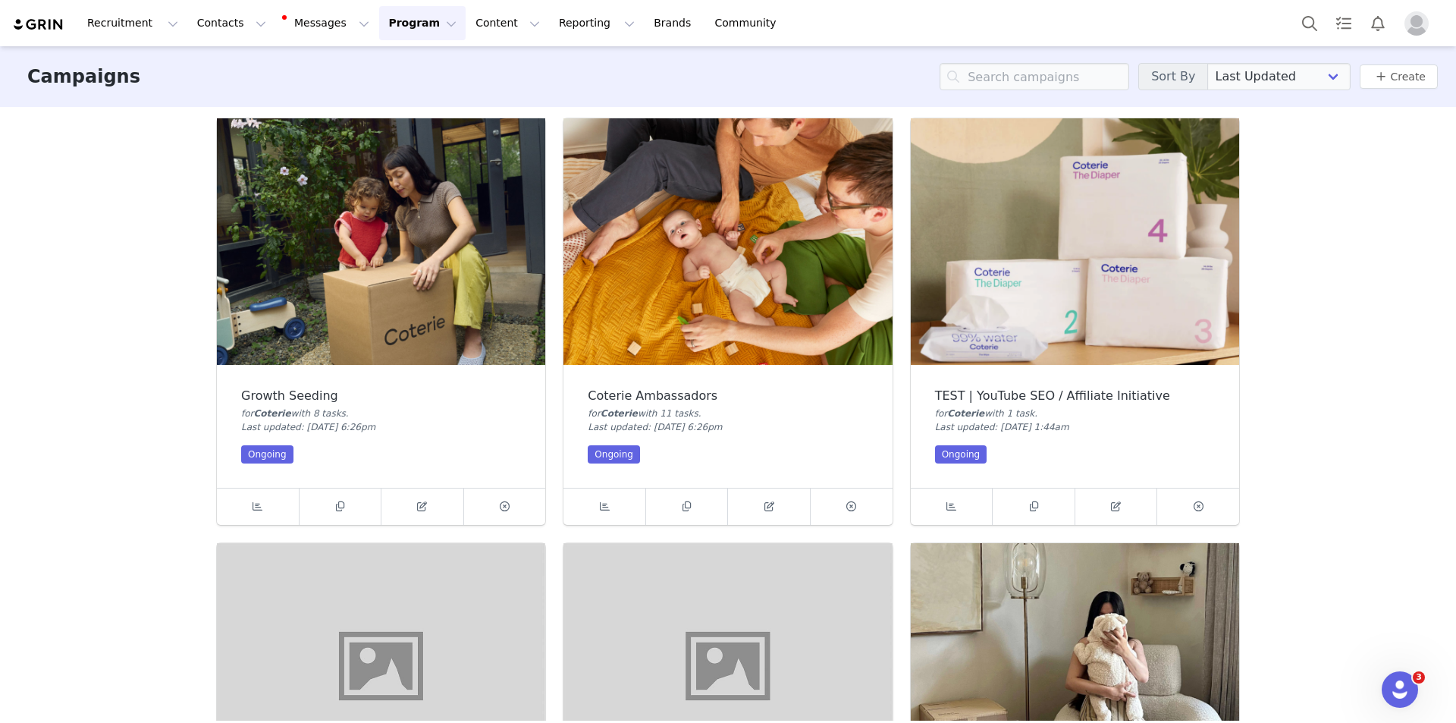
click at [740, 258] on img at bounding box center [727, 241] width 328 height 246
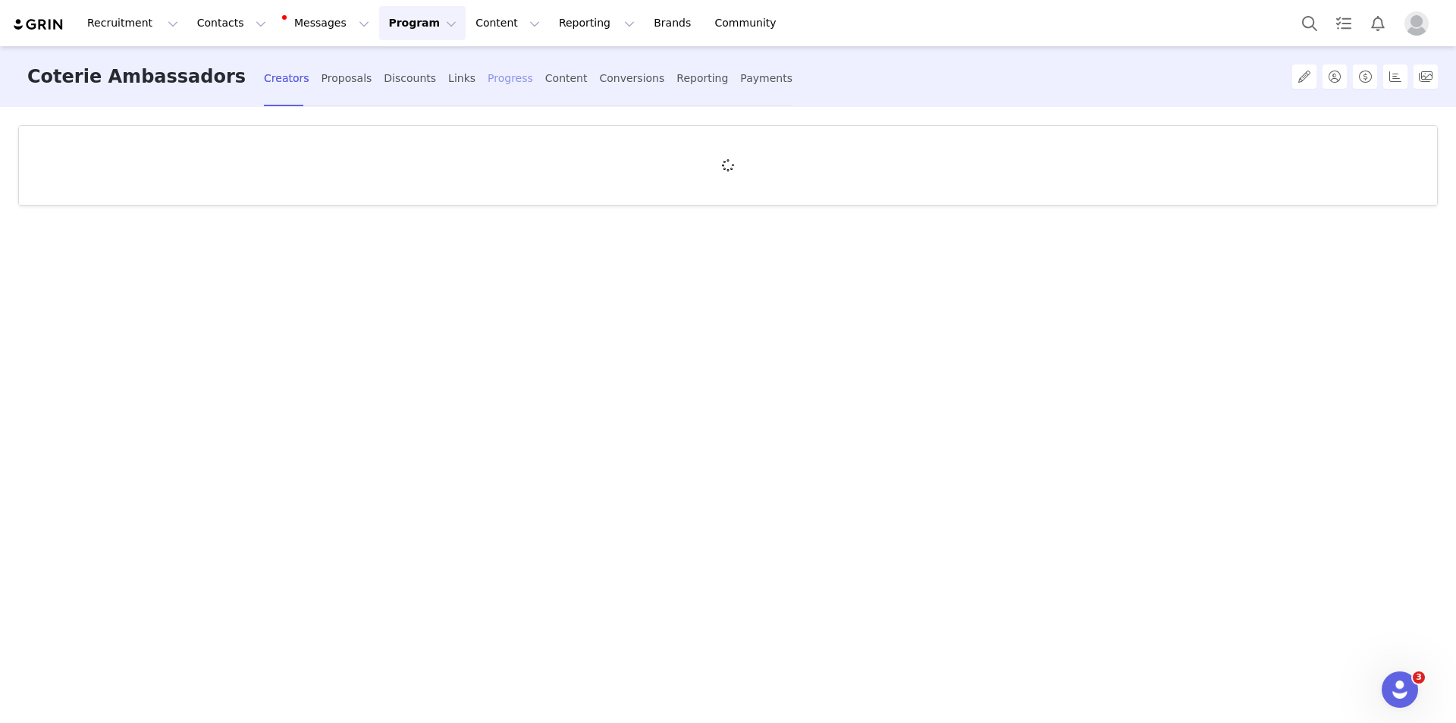
click at [488, 84] on div "Progress" at bounding box center [511, 78] width 46 height 40
click at [545, 88] on div "Content" at bounding box center [566, 78] width 42 height 40
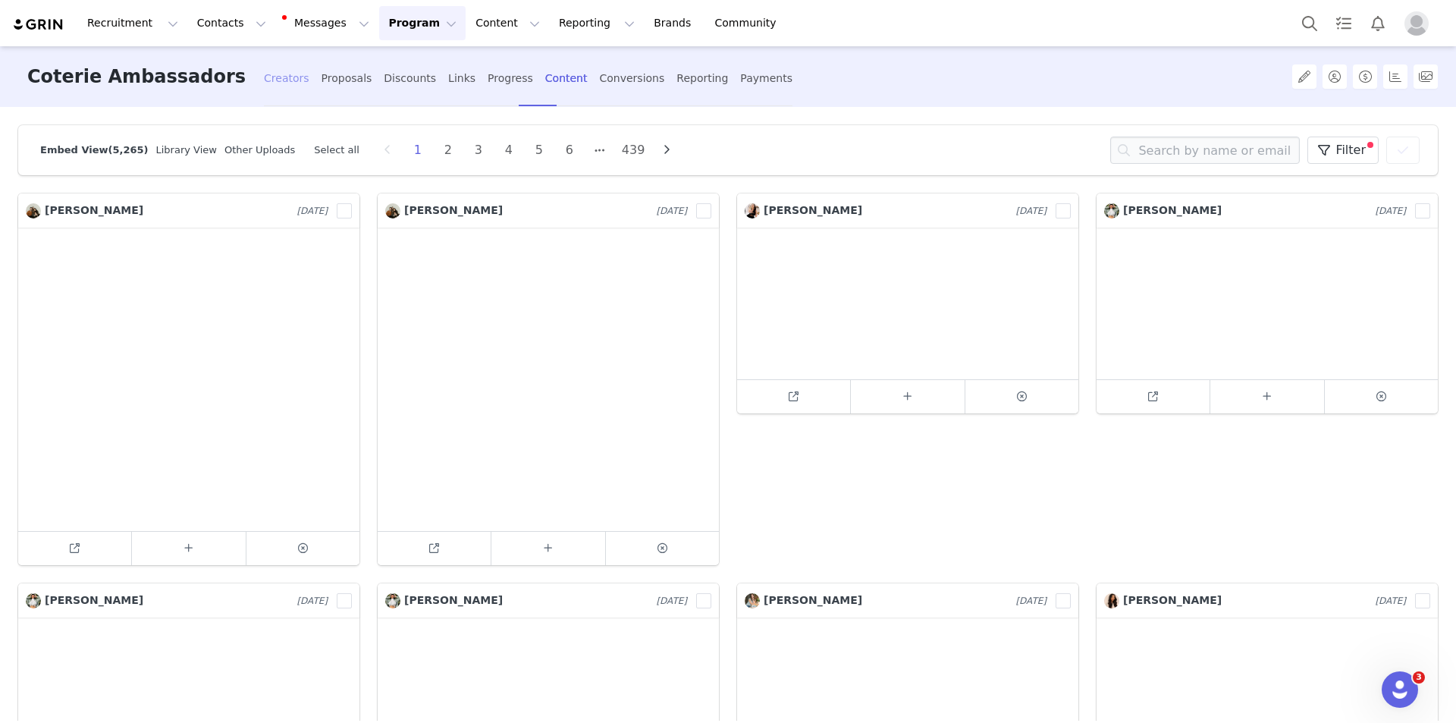
click at [264, 83] on div "Creators" at bounding box center [287, 78] width 46 height 40
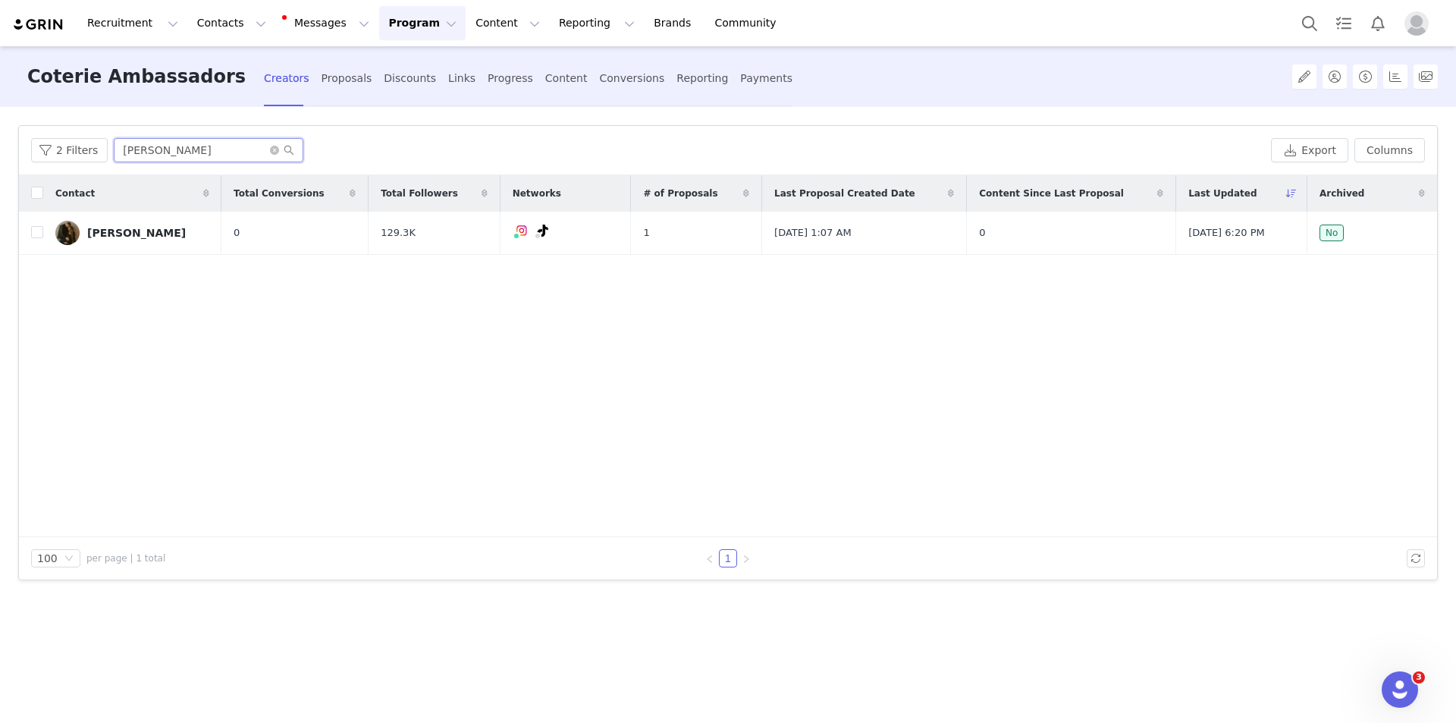
drag, startPoint x: 181, startPoint y: 152, endPoint x: 0, endPoint y: 139, distance: 181.0
click at [0, 140] on div "Filters Filter Logic And Or Archived Select No Application Status Select Contac…" at bounding box center [728, 414] width 1456 height 614
click at [202, 152] on input "[PERSON_NAME]" at bounding box center [209, 150] width 190 height 24
type input "[PERSON_NAME]"
click at [137, 235] on div "[PERSON_NAME]" at bounding box center [136, 233] width 99 height 12
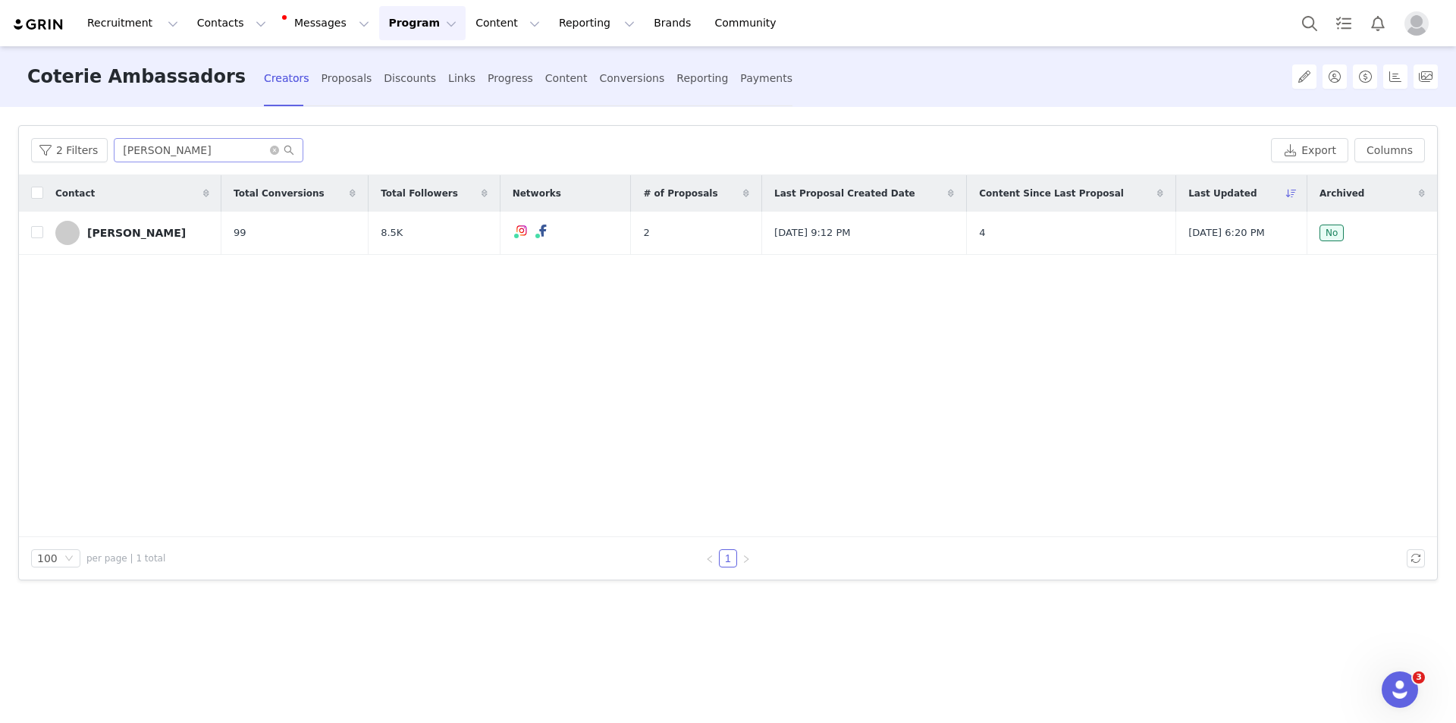
click at [275, 151] on span at bounding box center [282, 150] width 24 height 11
click at [270, 148] on icon "icon: close-circle" at bounding box center [274, 150] width 9 height 9
drag, startPoint x: 479, startPoint y: 85, endPoint x: 505, endPoint y: 83, distance: 26.6
click at [545, 85] on div "Content" at bounding box center [566, 78] width 42 height 40
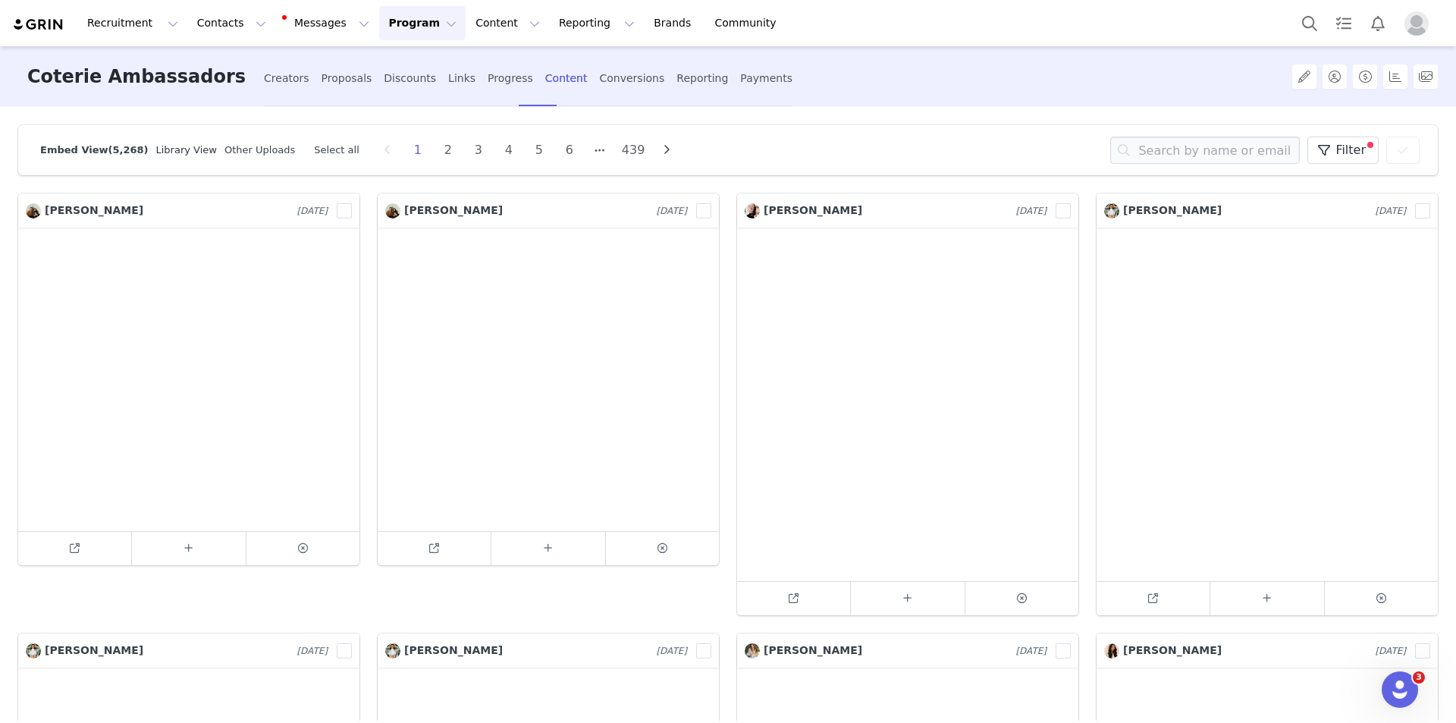
click at [177, 144] on link "Library View" at bounding box center [186, 149] width 61 height 11
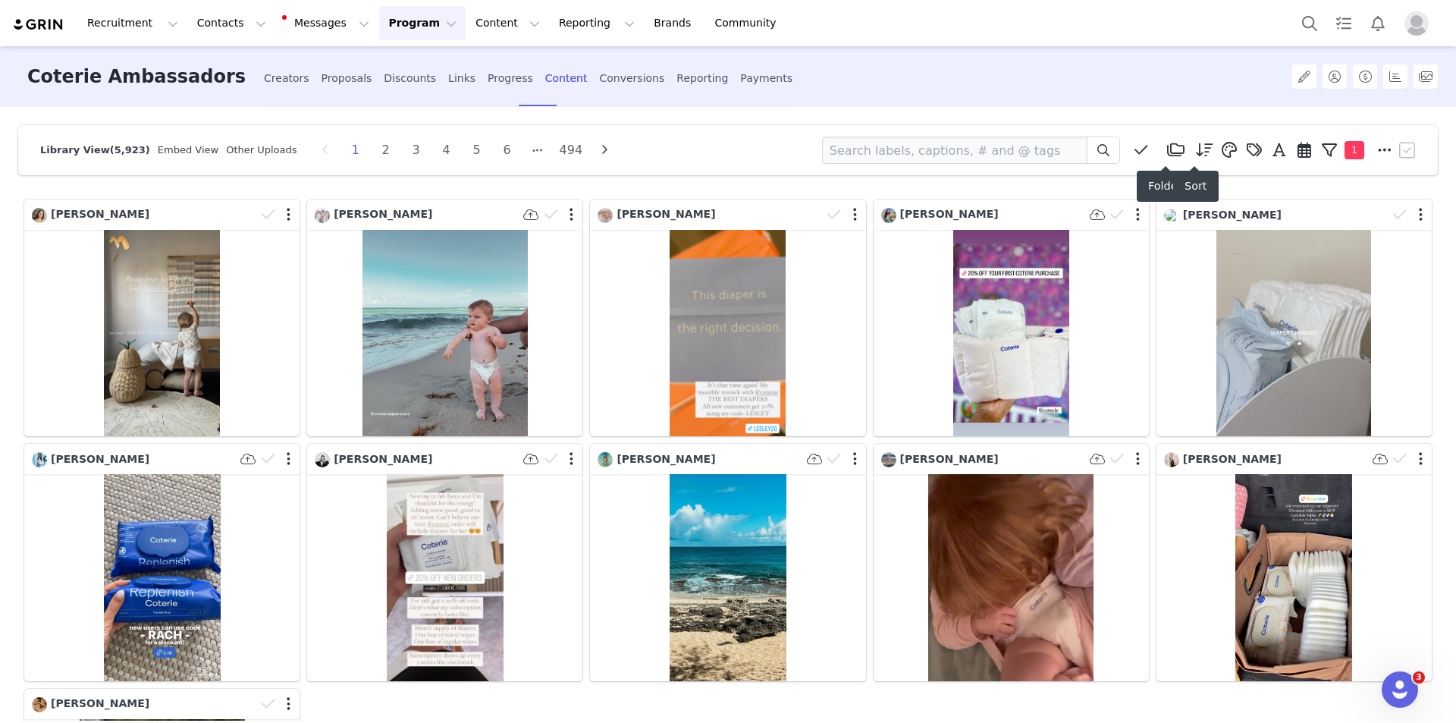
click at [721, 145] on icon at bounding box center [1204, 150] width 17 height 15
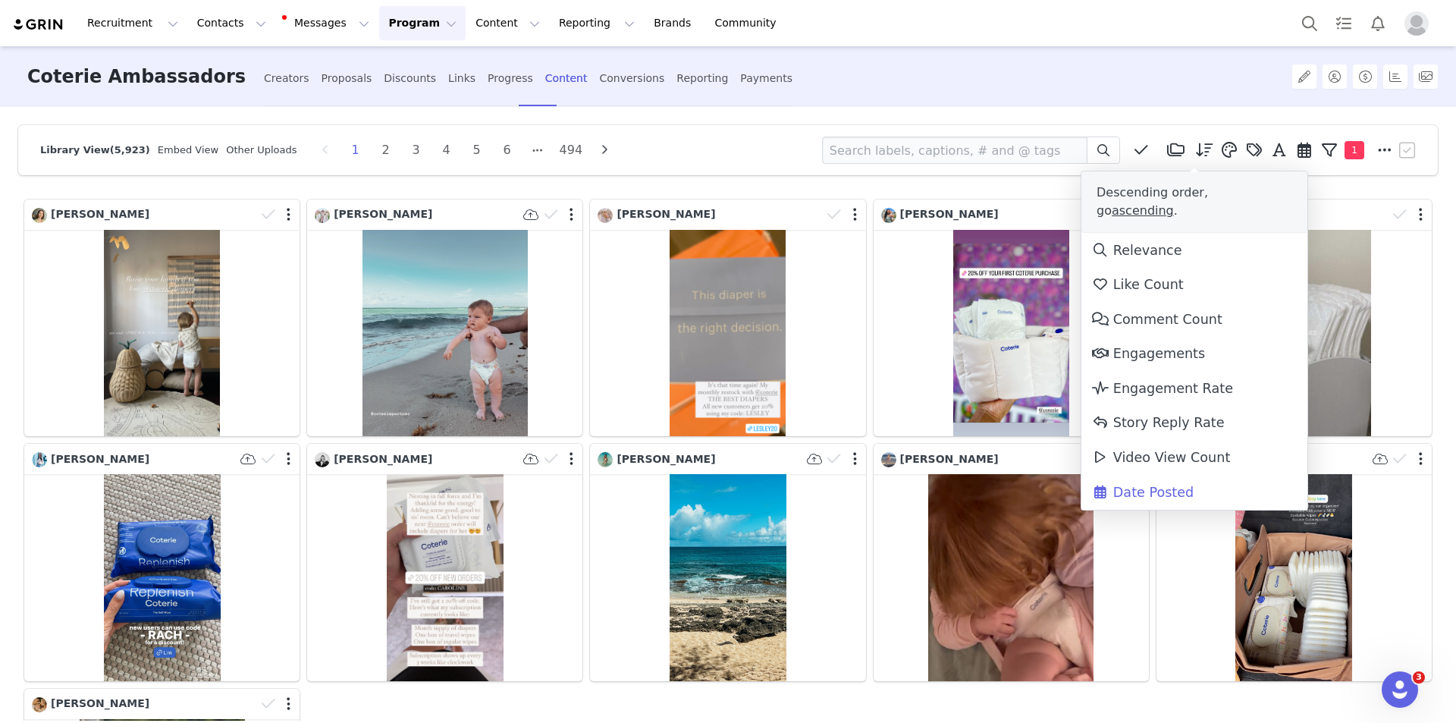
click at [721, 469] on span "Date Posted" at bounding box center [1142, 492] width 102 height 15
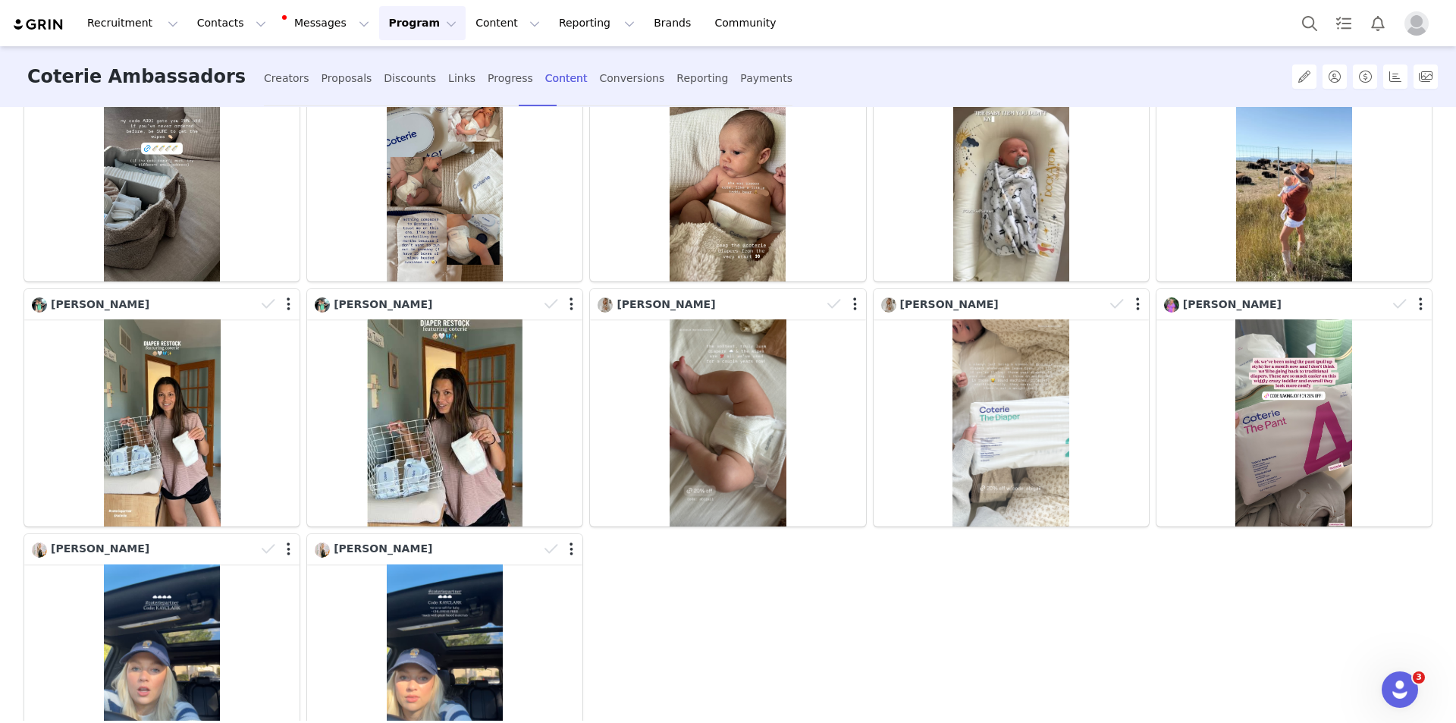
scroll to position [290, 0]
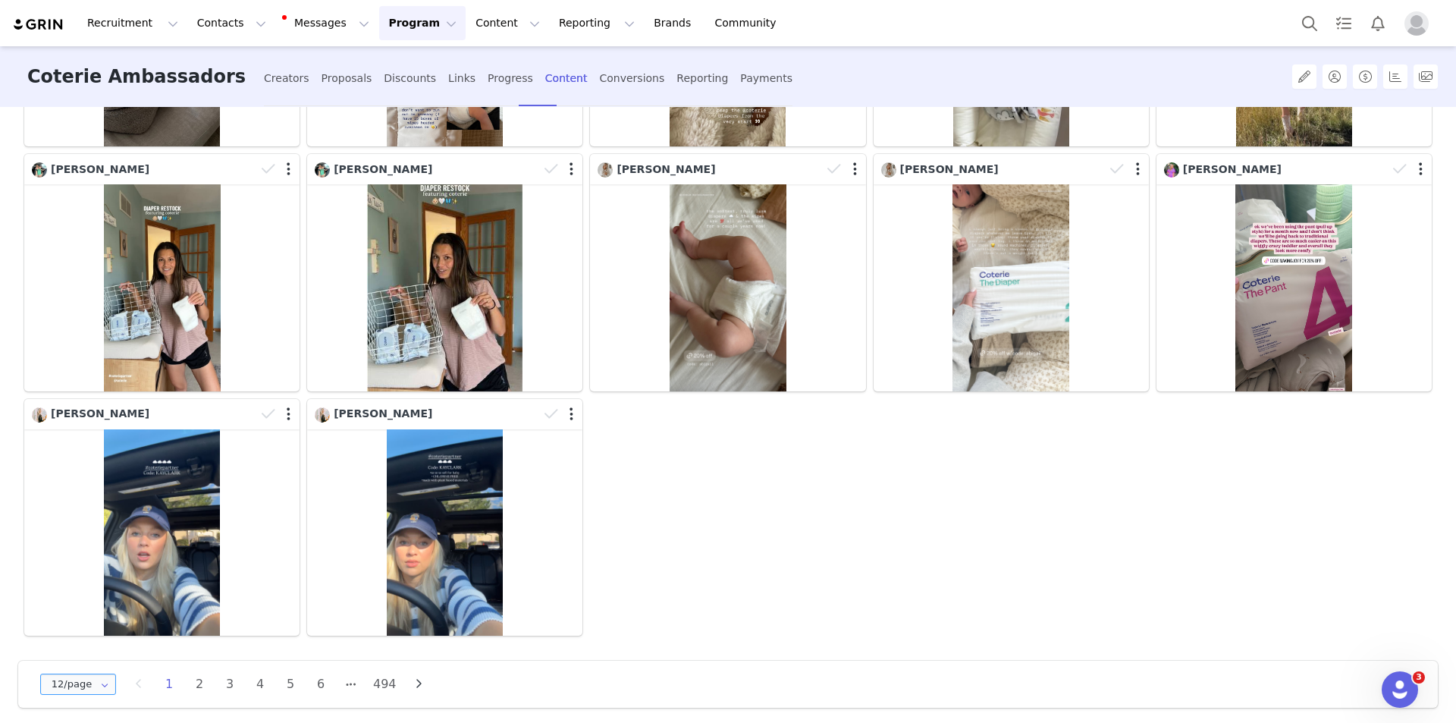
click at [60, 469] on input "12/page" at bounding box center [78, 683] width 76 height 21
drag, startPoint x: 84, startPoint y: 626, endPoint x: 83, endPoint y: 638, distance: 12.2
click at [83, 469] on ul "12/page 24/page 36/page 48/page" at bounding box center [84, 602] width 86 height 112
click at [83, 469] on span "48/page" at bounding box center [78, 641] width 44 height 12
type input "48/page"
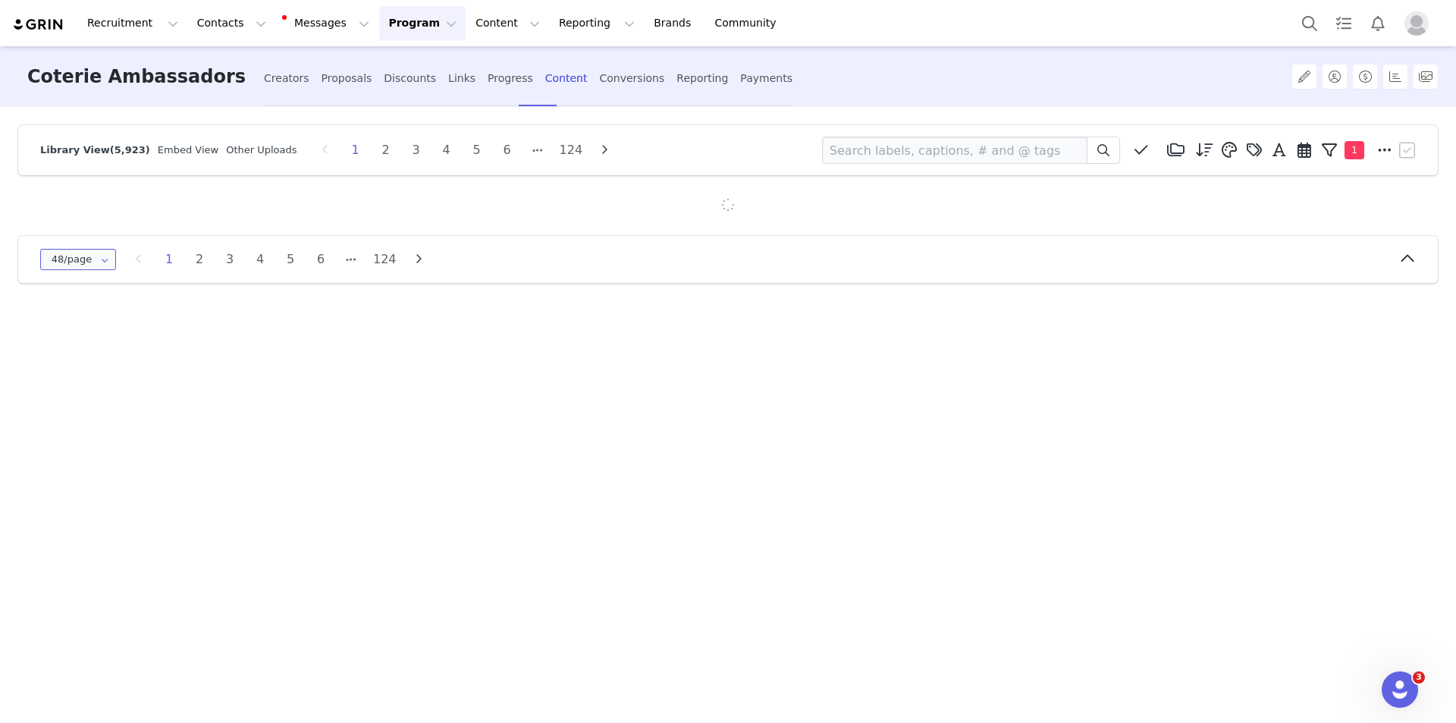
scroll to position [0, 0]
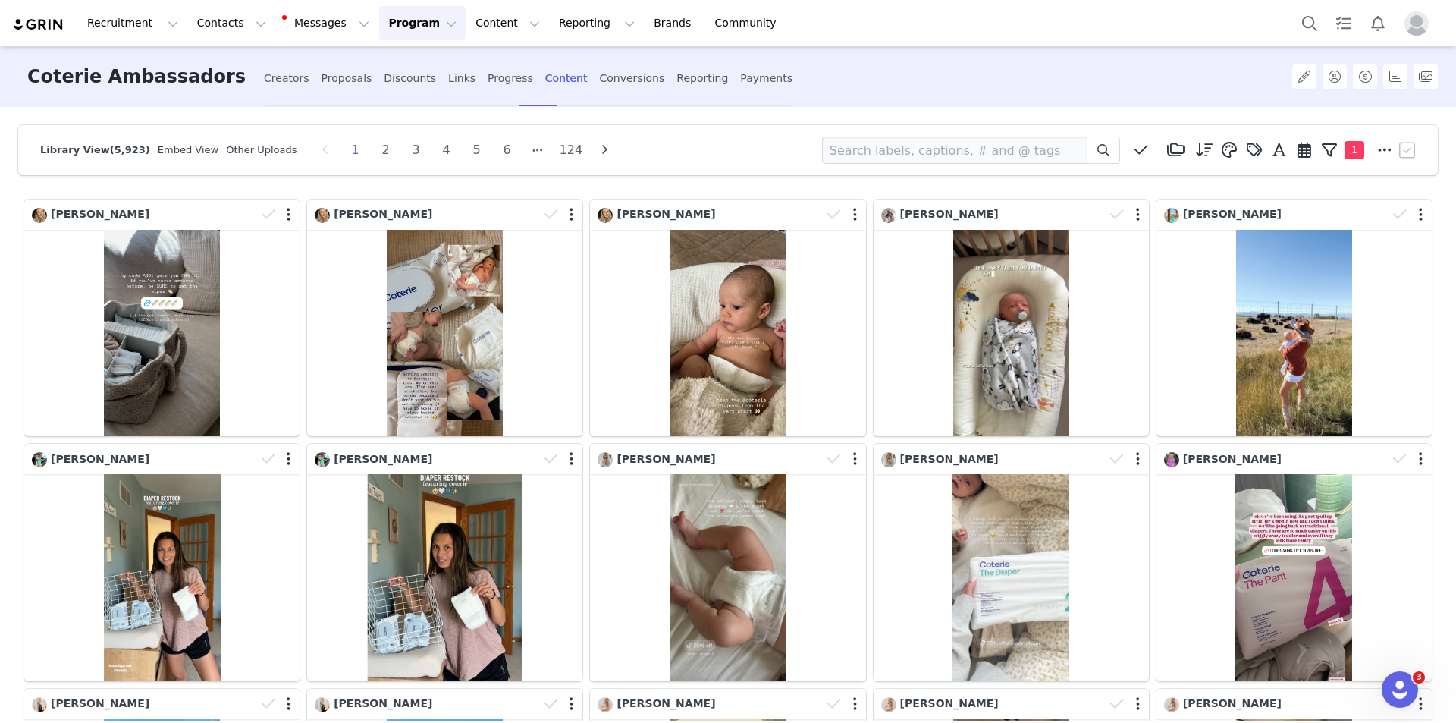
click at [2, 218] on div "Library View (5,923) Embed View Other Uploads 1 2 3 4 5 6 124 Media Library (21…" at bounding box center [728, 414] width 1456 height 614
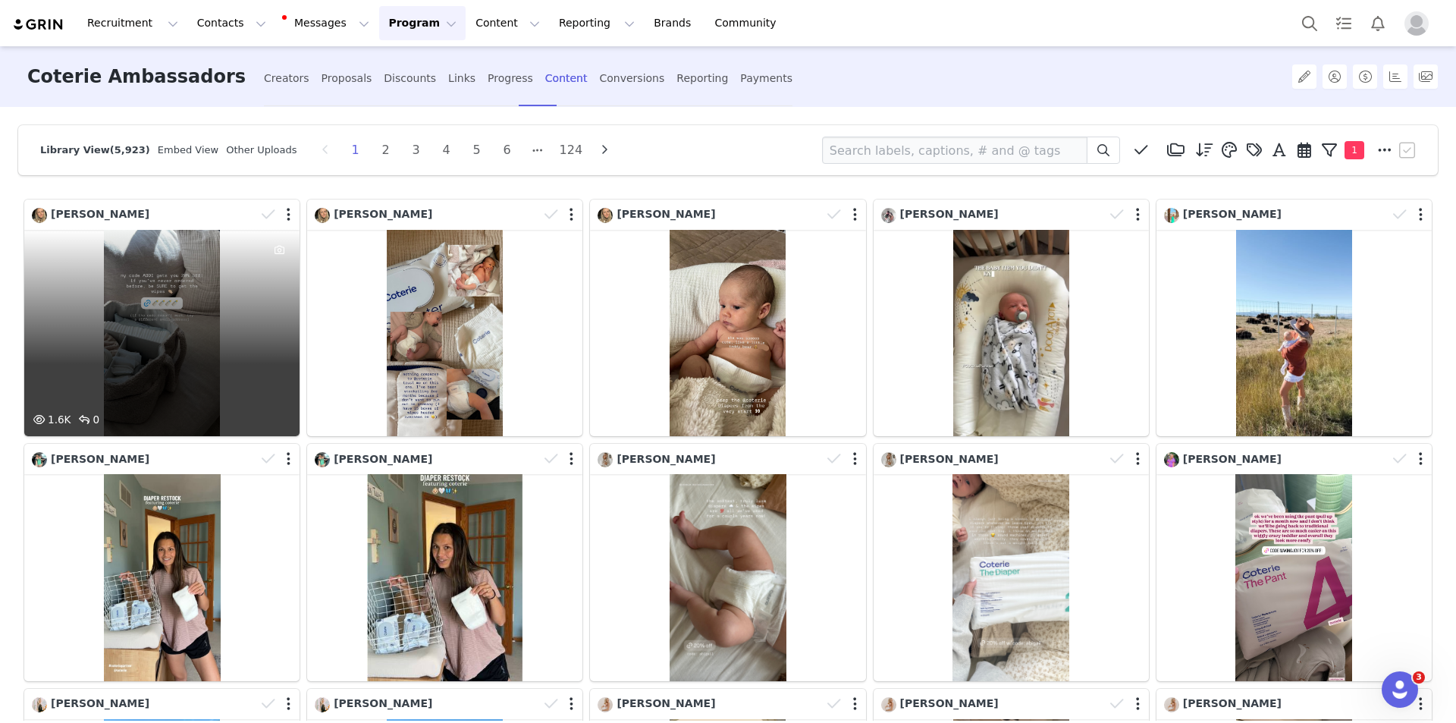
click at [118, 362] on div "1.6K 0" at bounding box center [161, 333] width 275 height 206
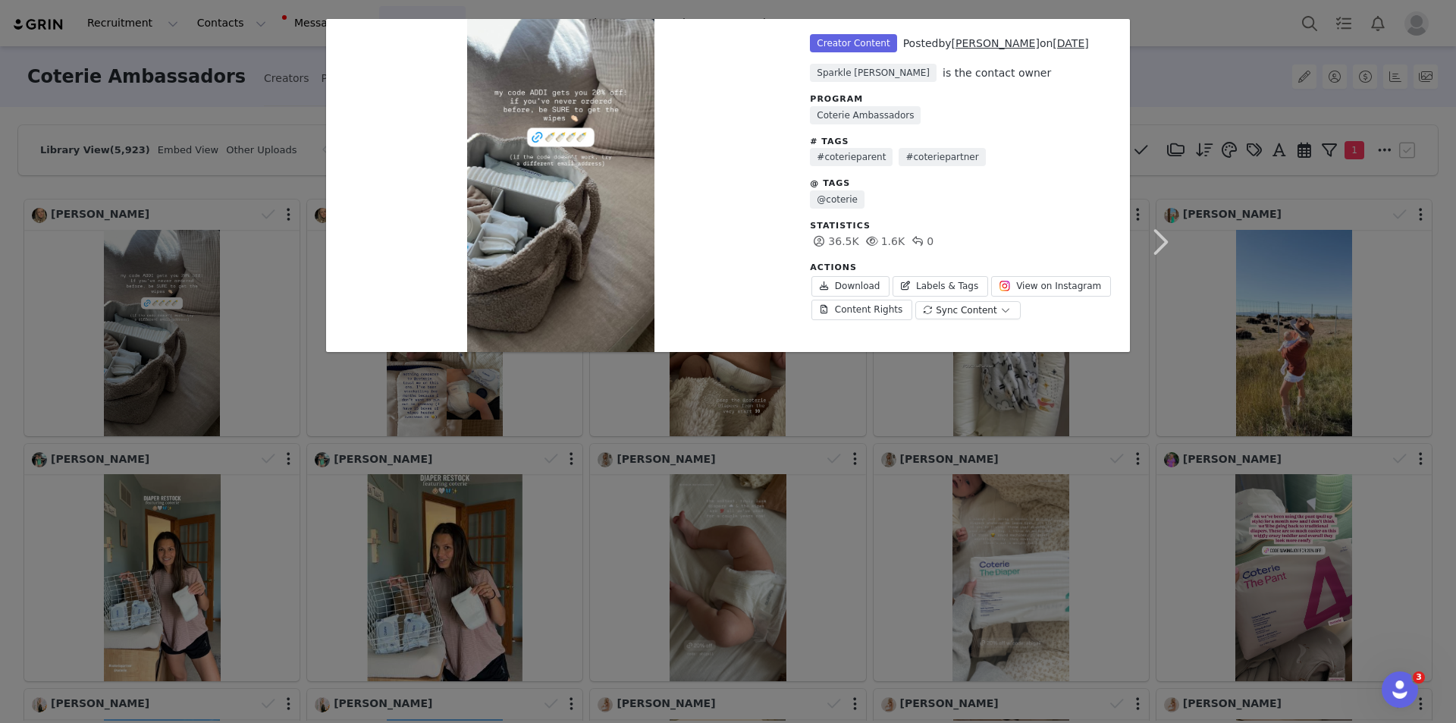
click at [721, 185] on div "Unlabeled Creator Content Posted by Addi Wolnski on Sep 30, 2025 Sparkle Gibson…" at bounding box center [728, 361] width 1456 height 723
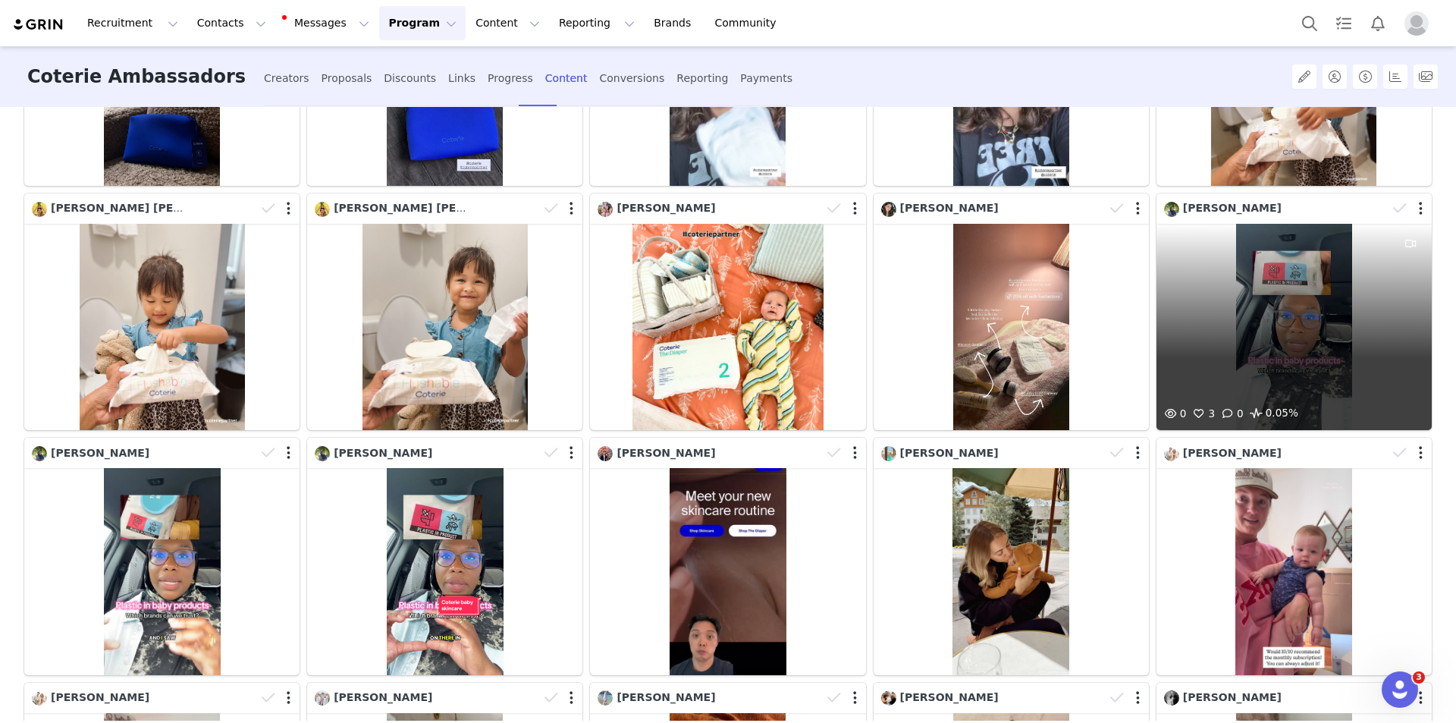
scroll to position [1138, 0]
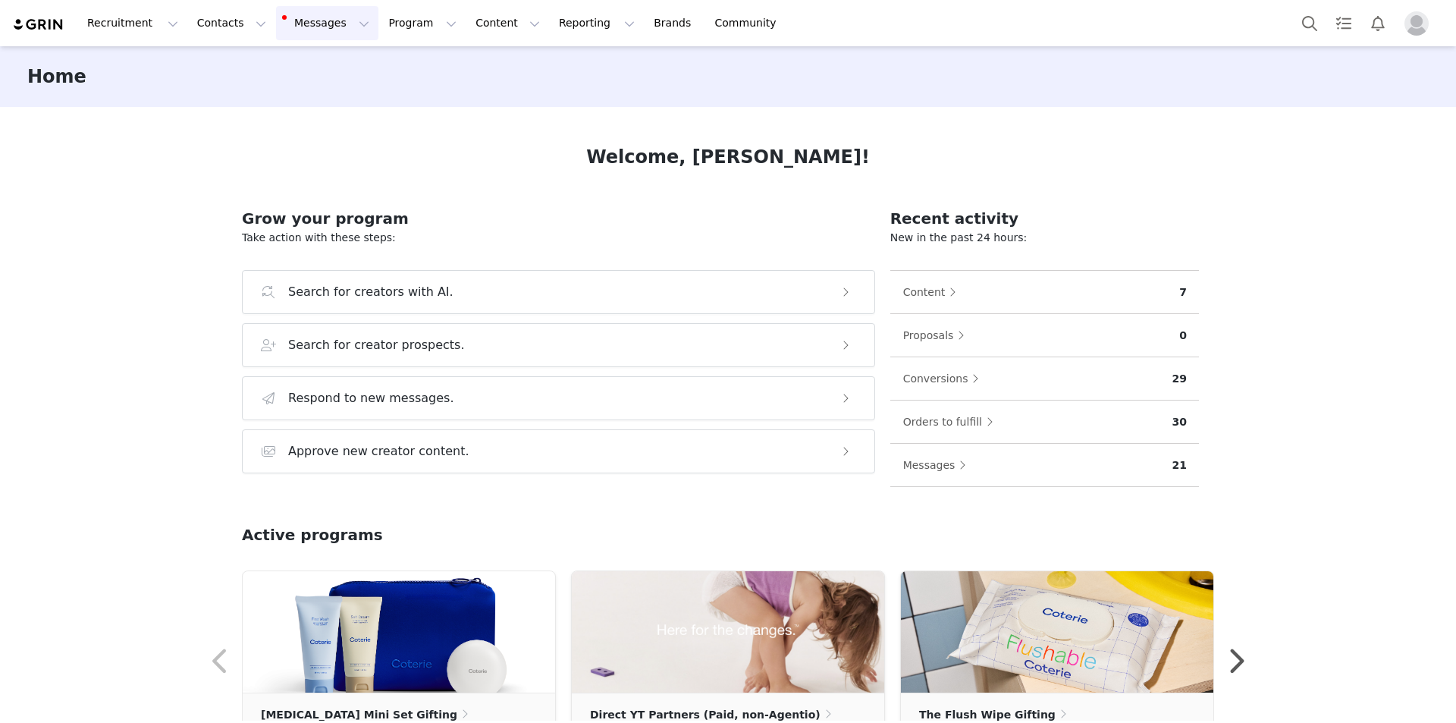
click at [276, 23] on button "Messages Messages" at bounding box center [327, 23] width 102 height 34
drag, startPoint x: 294, startPoint y: 146, endPoint x: 326, endPoint y: 135, distance: 34.3
click at [294, 146] on p "Sequences" at bounding box center [292, 151] width 58 height 16
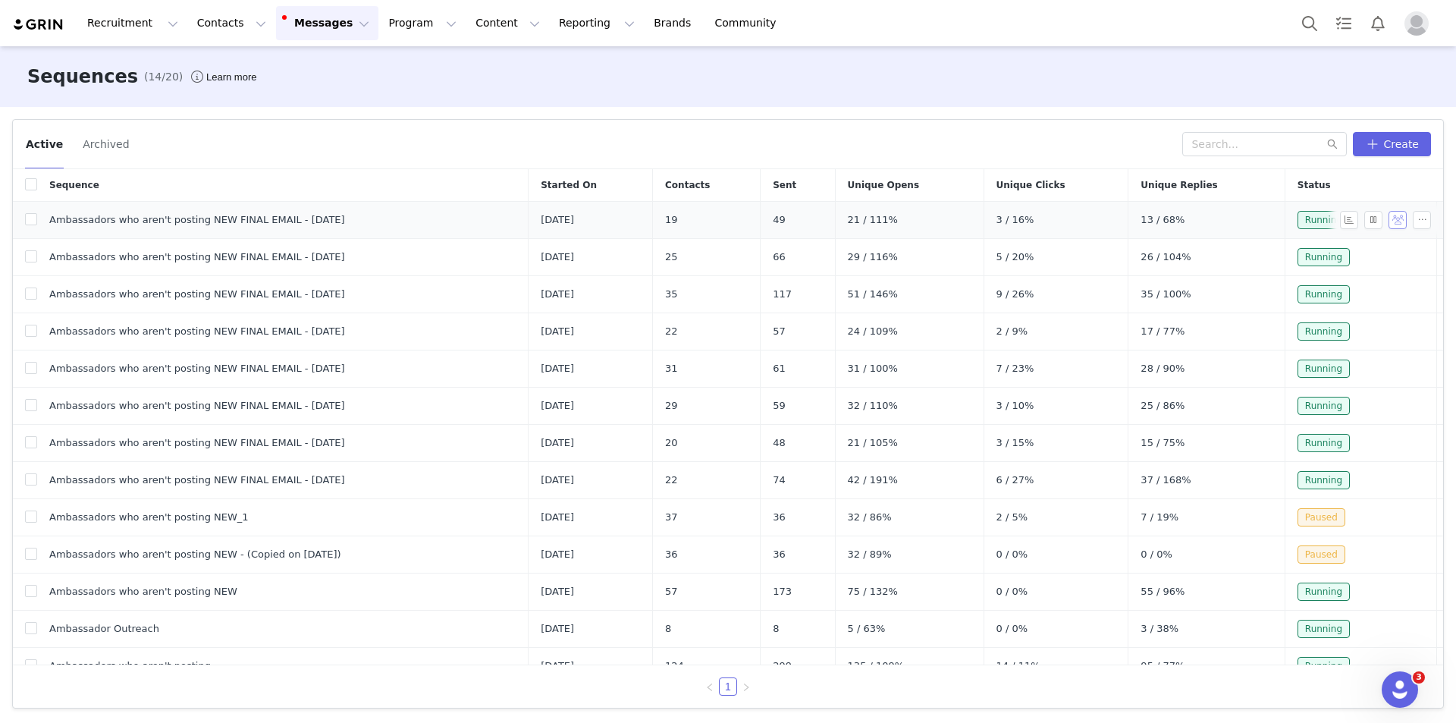
click at [1389, 218] on button "button" at bounding box center [1398, 220] width 18 height 18
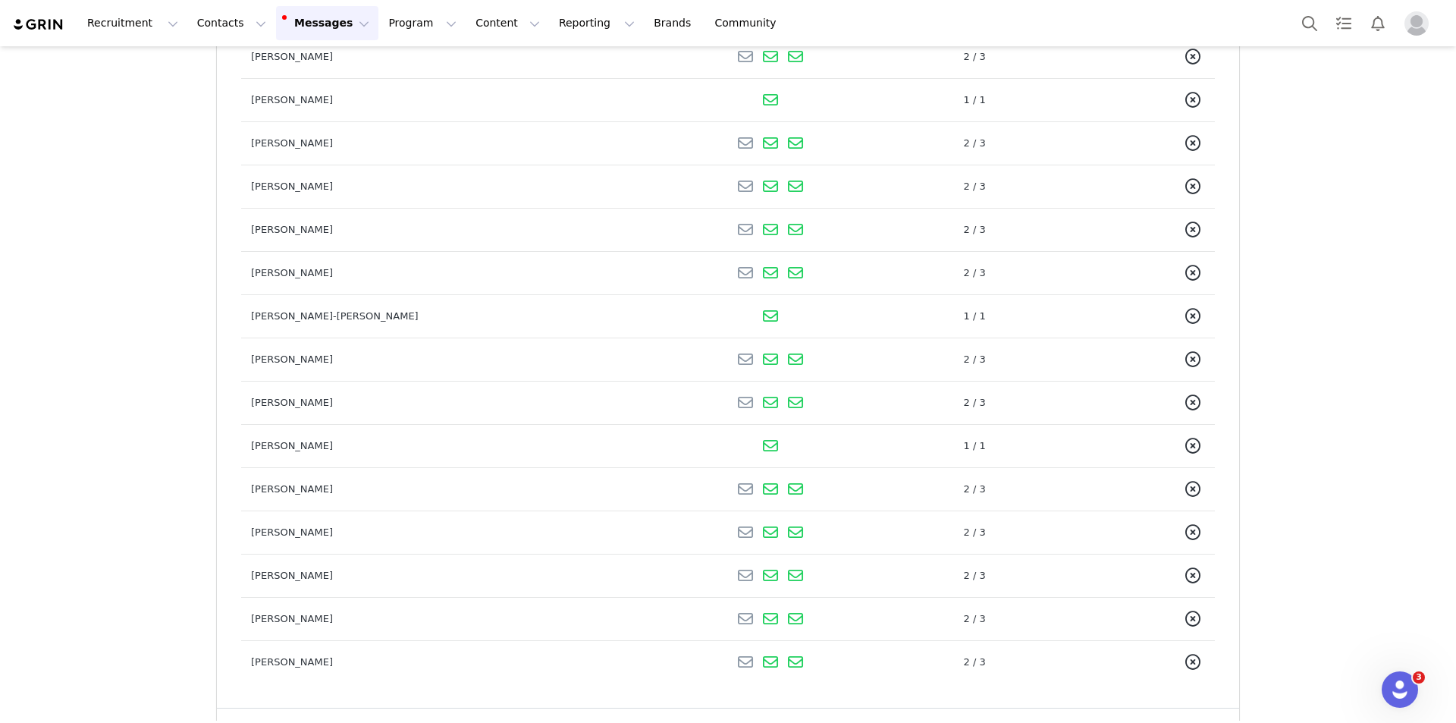
scroll to position [433, 0]
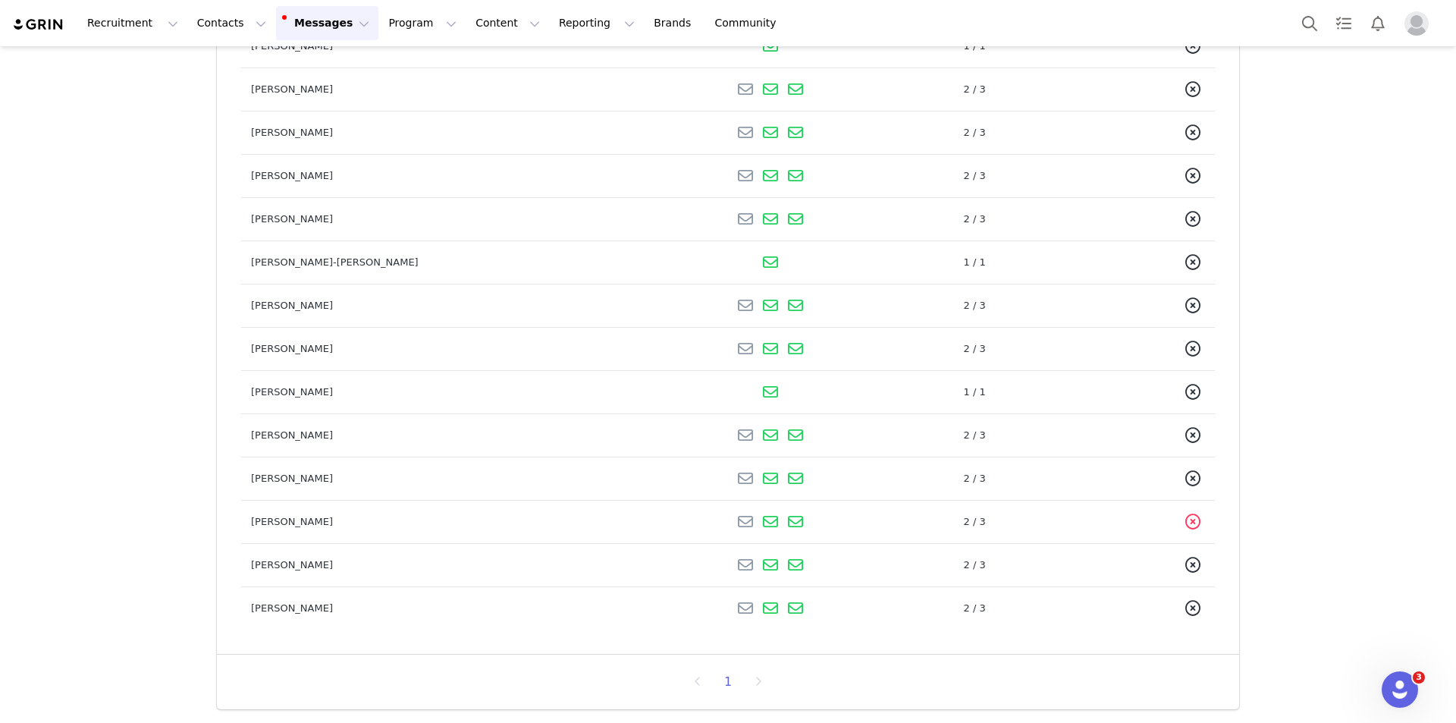
click at [1185, 520] on icon at bounding box center [1192, 521] width 15 height 15
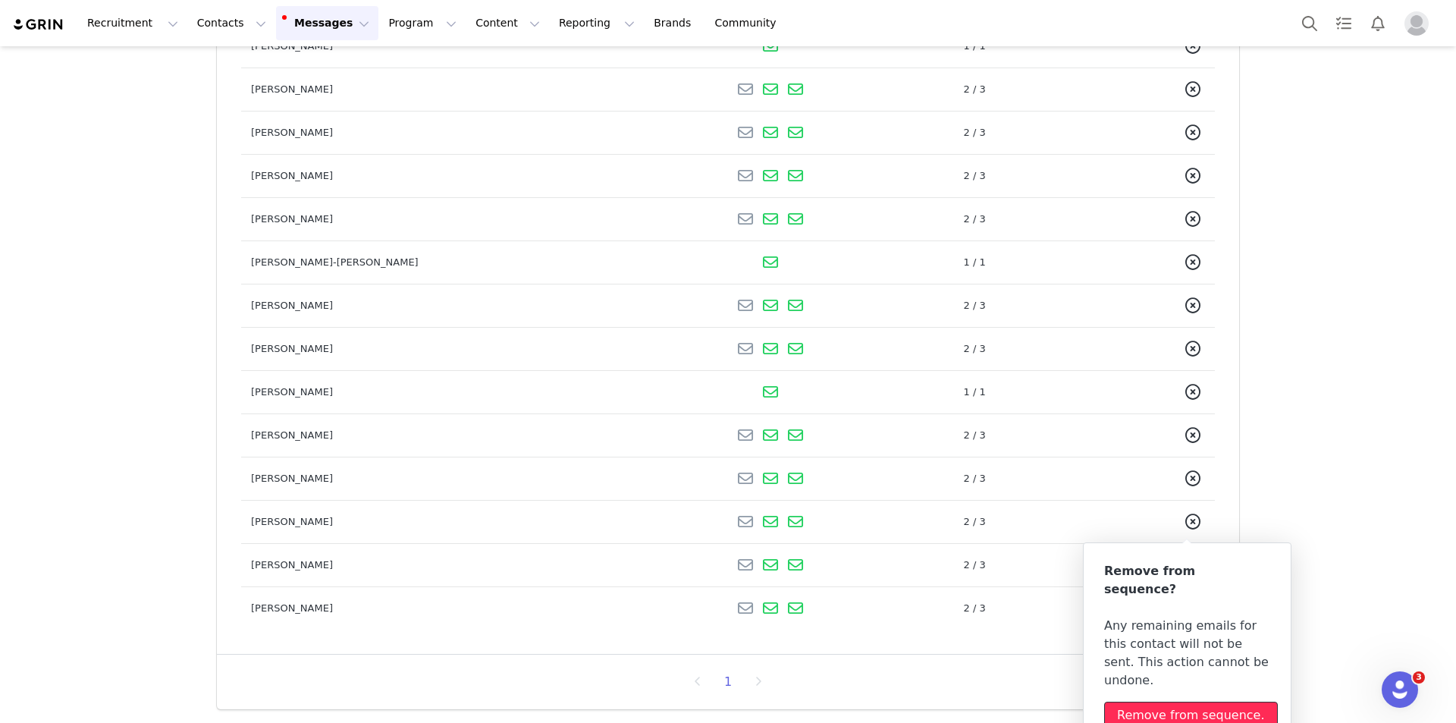
click at [1166, 706] on div "Remove from sequence." at bounding box center [1191, 715] width 148 height 18
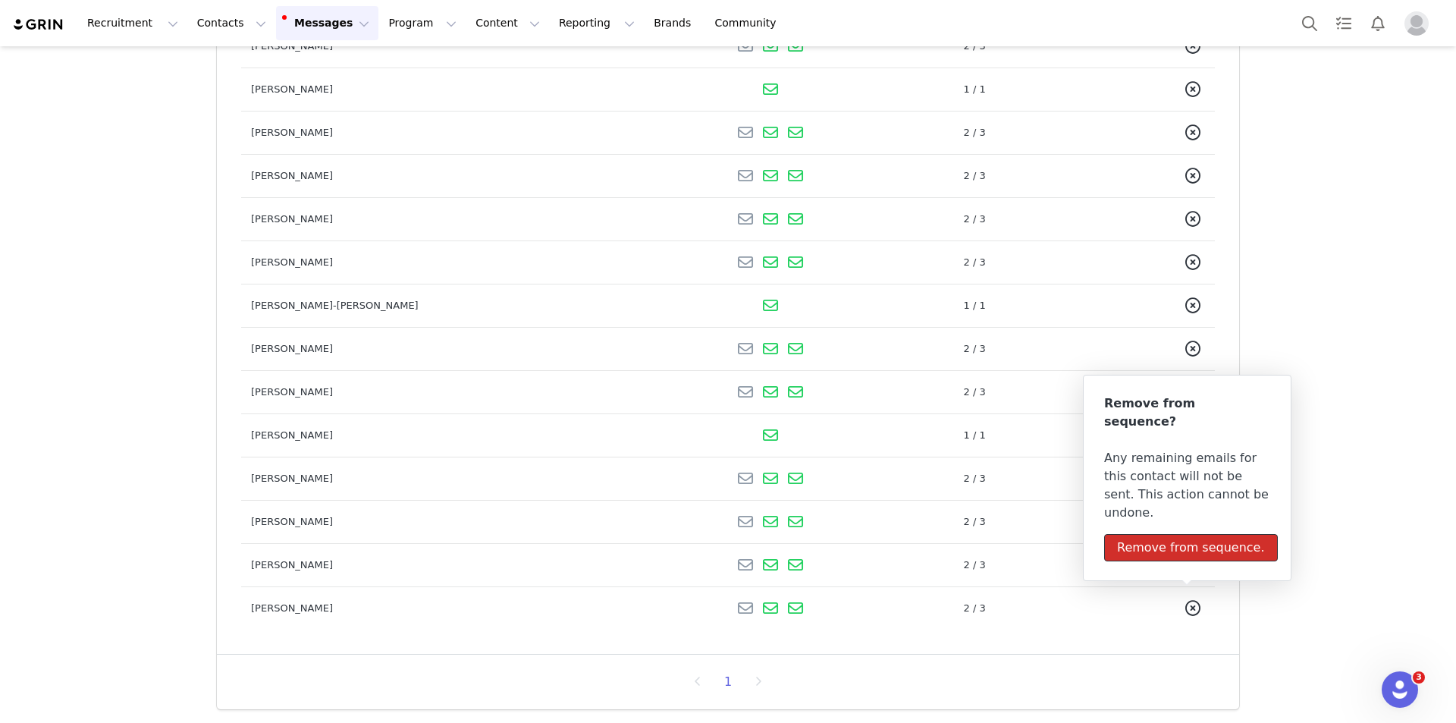
scroll to position [390, 0]
click at [1326, 444] on div "Sequences Ambassadors who aren't posting NEW FINAL EMAIL - September 2025 Conta…" at bounding box center [728, 188] width 1456 height 1064
